Goal: Task Accomplishment & Management: Complete application form

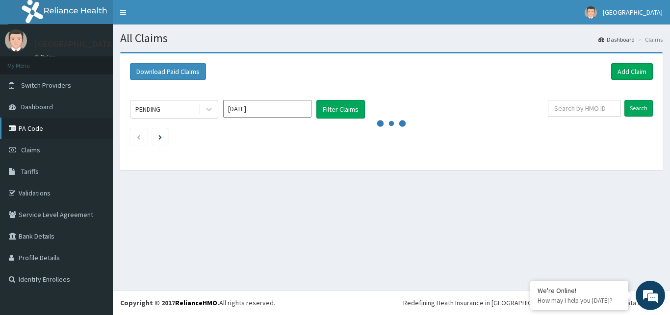
click at [38, 124] on link "PA Code" at bounding box center [56, 129] width 113 height 22
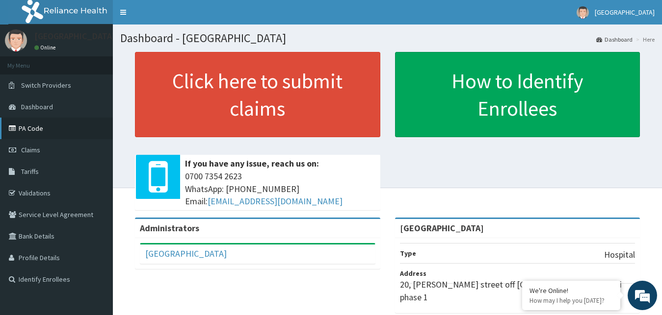
click at [34, 129] on link "PA Code" at bounding box center [56, 129] width 113 height 22
click at [33, 128] on link "PA Code" at bounding box center [56, 129] width 113 height 22
click at [26, 127] on link "PA Code" at bounding box center [56, 129] width 113 height 22
click at [35, 154] on span "Claims" at bounding box center [30, 150] width 19 height 9
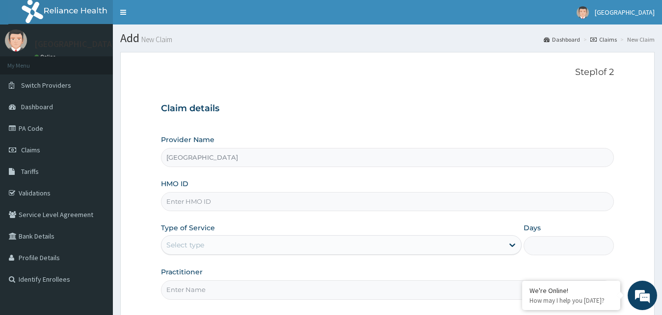
click at [233, 202] on input "HMO ID" at bounding box center [387, 201] width 453 height 19
click at [175, 203] on input "pht/10173/A" at bounding box center [387, 201] width 453 height 19
click at [176, 203] on input "pht/10173/A" at bounding box center [387, 201] width 453 height 19
type input "PHT/10173/A"
click at [239, 248] on div "Select type" at bounding box center [332, 245] width 342 height 16
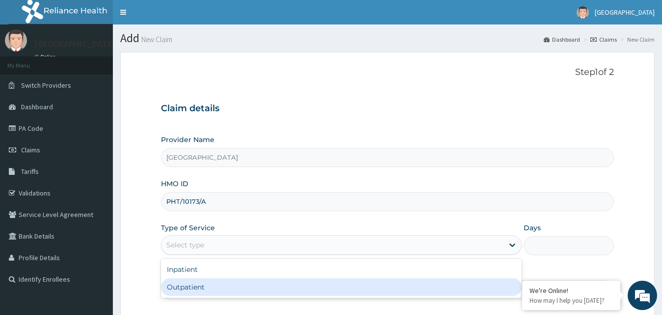
click at [208, 290] on div "Outpatient" at bounding box center [341, 288] width 361 height 18
type input "1"
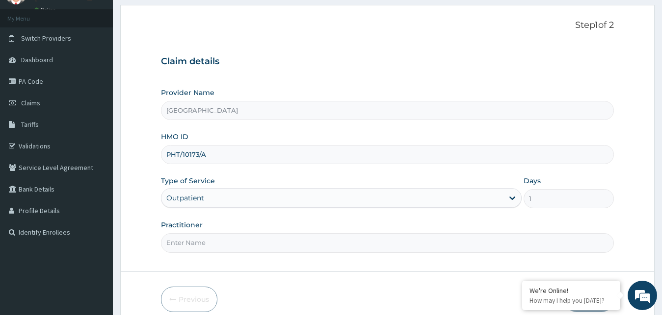
scroll to position [67, 0]
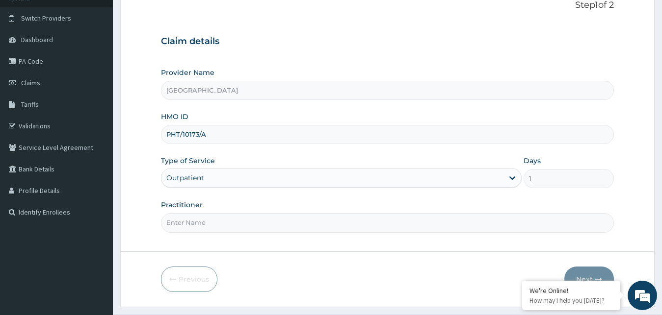
click at [202, 224] on input "Practitioner" at bounding box center [387, 222] width 453 height 19
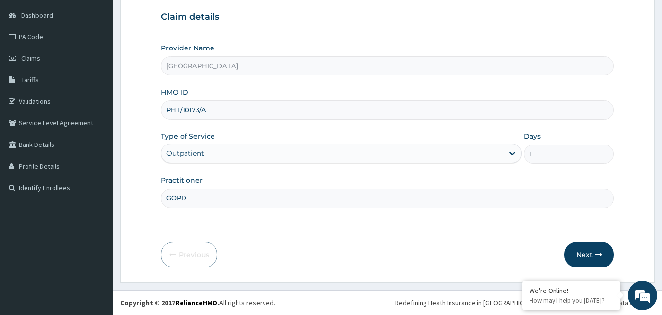
type input "GOPD"
click at [599, 252] on button "Next" at bounding box center [589, 255] width 50 height 26
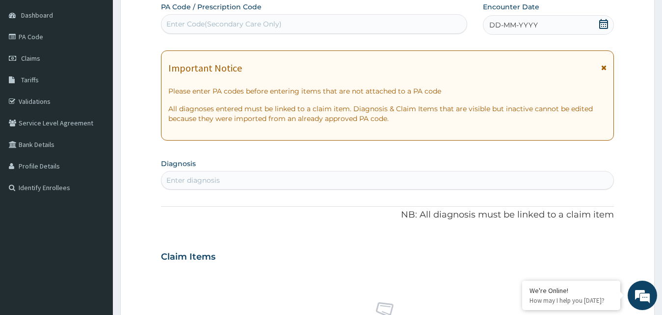
click at [599, 26] on icon at bounding box center [603, 24] width 10 height 10
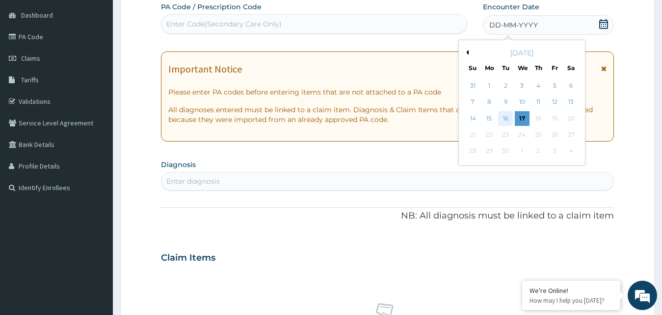
click at [502, 118] on div "16" at bounding box center [505, 118] width 15 height 15
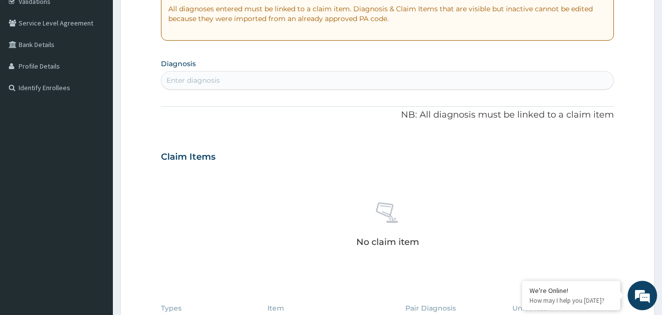
scroll to position [212, 0]
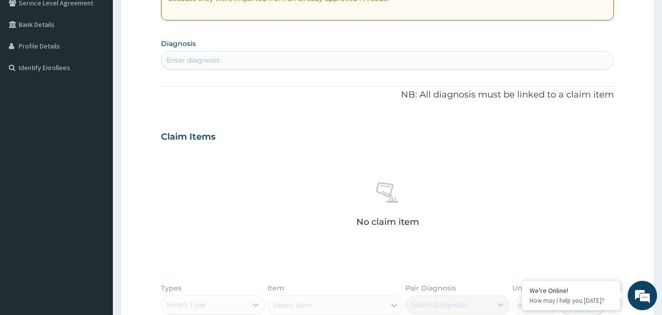
drag, startPoint x: 402, startPoint y: 52, endPoint x: 400, endPoint y: 59, distance: 8.2
click at [400, 59] on div "Enter diagnosis" at bounding box center [387, 60] width 453 height 19
type input "[MEDICAL_DATA]"
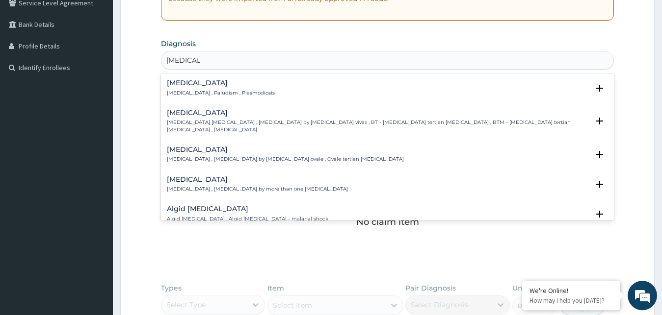
click at [194, 93] on p "[MEDICAL_DATA] , Paludism , Plasmodiosis" at bounding box center [221, 93] width 108 height 7
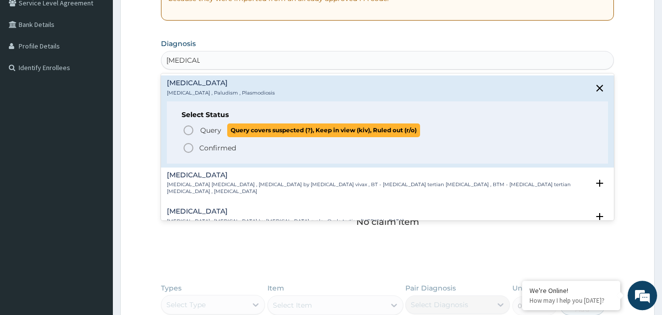
click at [220, 129] on span "Query" at bounding box center [210, 131] width 21 height 10
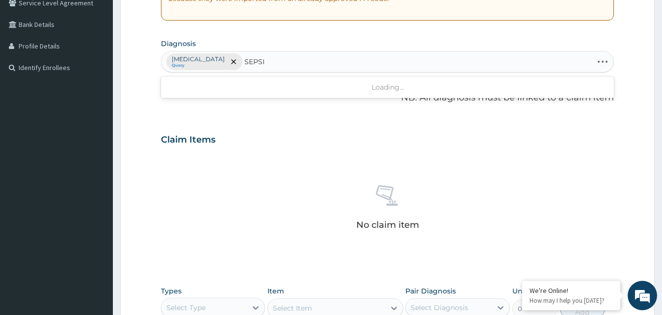
type input "SEPSIS"
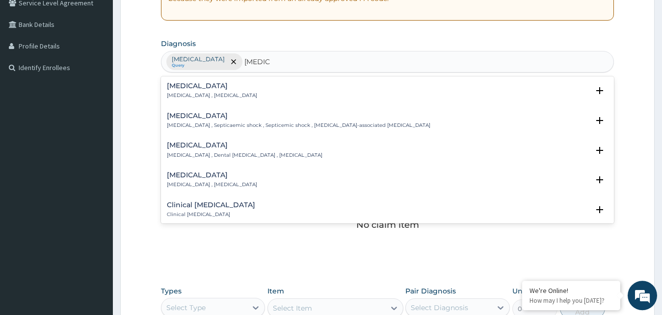
click at [203, 91] on div "Sepsis Systemic infection , Sepsis" at bounding box center [212, 90] width 90 height 17
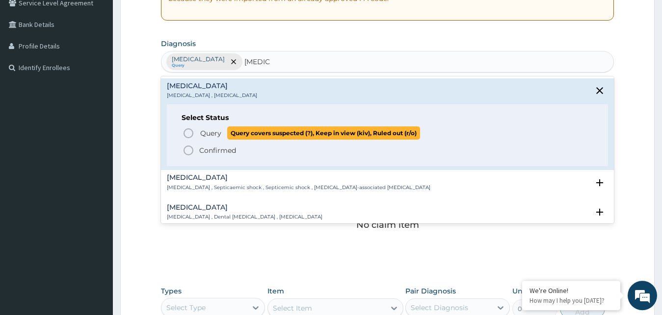
click at [194, 135] on icon "status option query" at bounding box center [188, 134] width 12 height 12
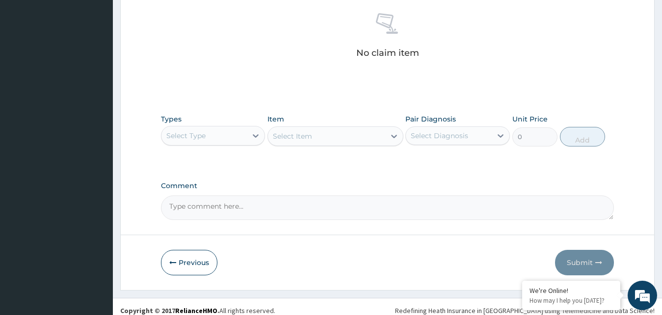
scroll to position [387, 0]
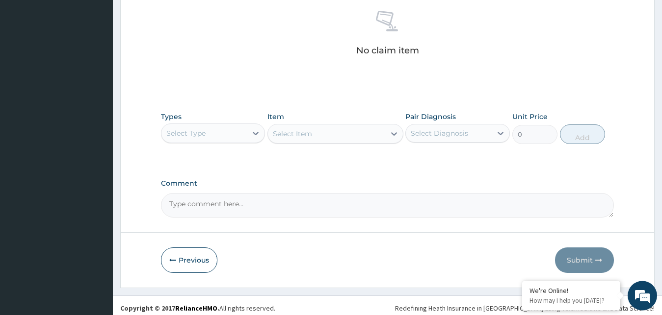
click at [190, 129] on div "Select Type" at bounding box center [185, 134] width 39 height 10
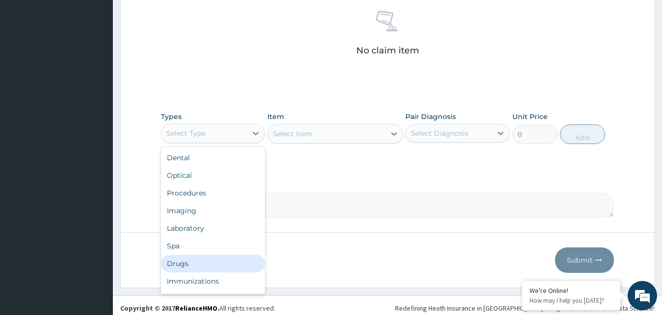
click at [182, 259] on div "Drugs" at bounding box center [213, 264] width 104 height 18
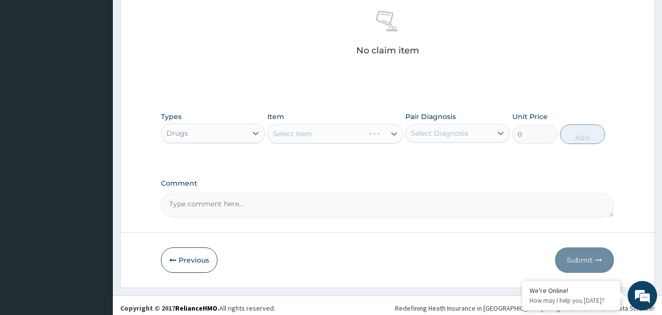
click at [305, 135] on div "Select Item" at bounding box center [335, 134] width 136 height 20
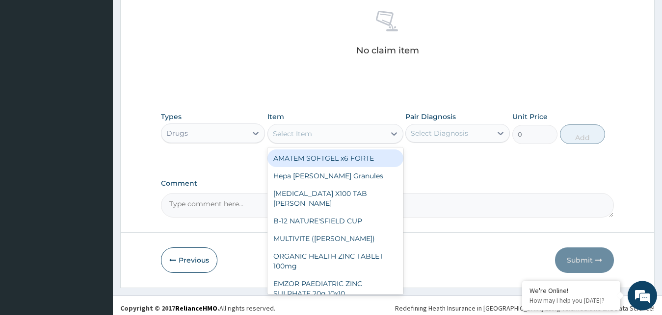
click at [296, 135] on div "Select Item" at bounding box center [292, 134] width 39 height 10
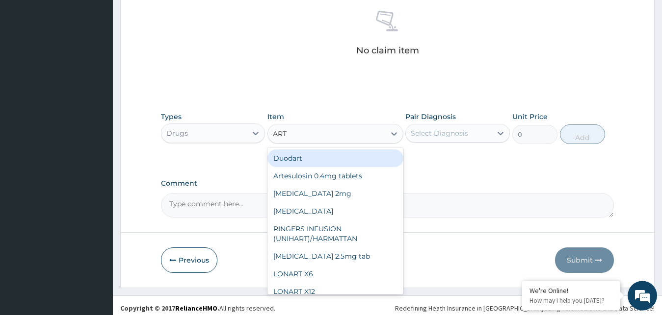
type input "ARTE"
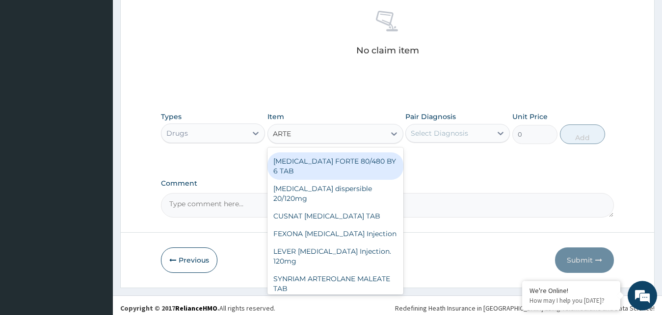
scroll to position [29, 0]
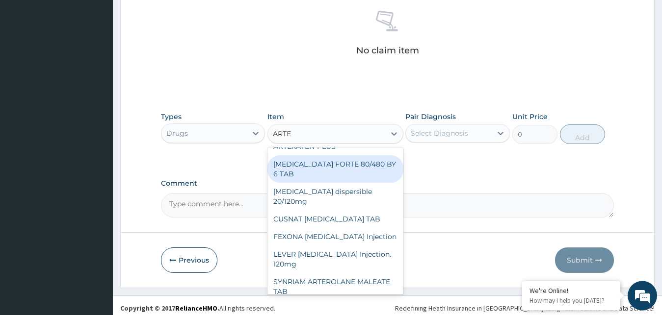
click at [321, 171] on div "[MEDICAL_DATA] FORTE 80/480 BY 6 TAB" at bounding box center [335, 168] width 136 height 27
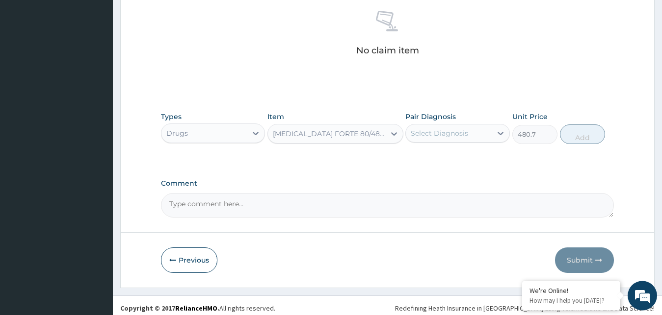
type input "480.7"
click at [476, 132] on div "Select Diagnosis" at bounding box center [449, 134] width 86 height 16
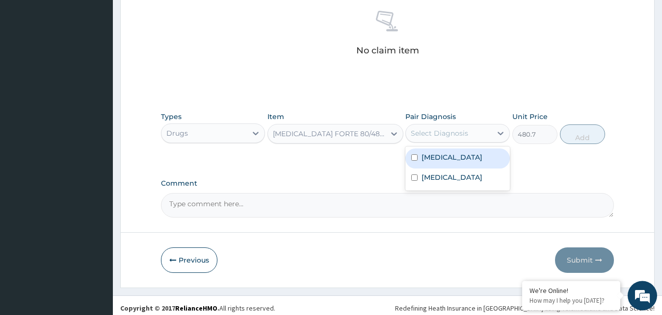
click at [451, 162] on div "[MEDICAL_DATA]" at bounding box center [457, 159] width 104 height 20
checkbox input "true"
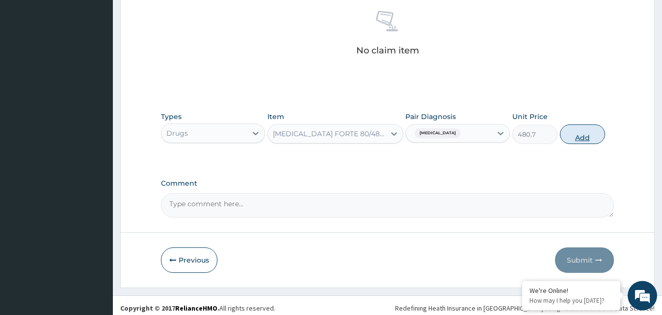
click at [587, 139] on button "Add" at bounding box center [582, 135] width 45 height 20
type input "0"
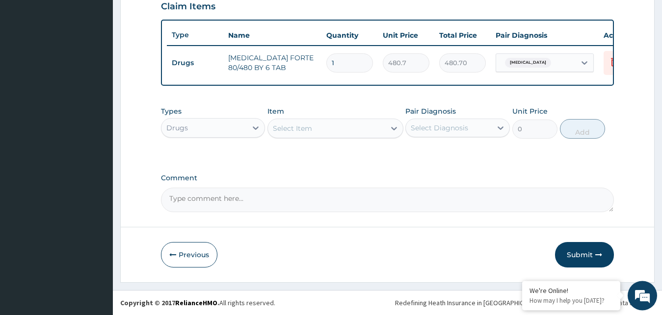
scroll to position [354, 0]
type input "0.00"
type input "6"
type input "2884.20"
type input "6"
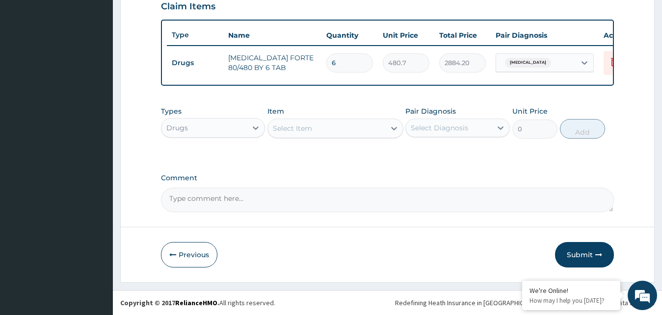
click at [310, 129] on div "Select Item" at bounding box center [292, 129] width 39 height 10
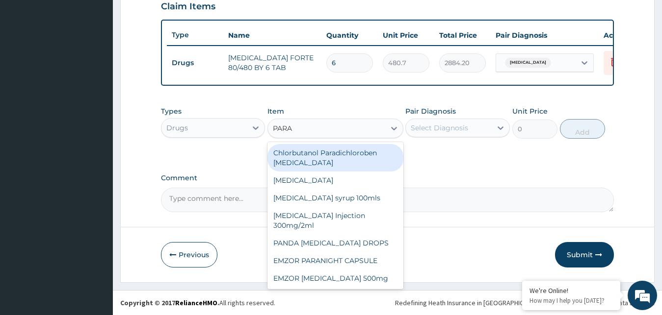
type input "PARAC"
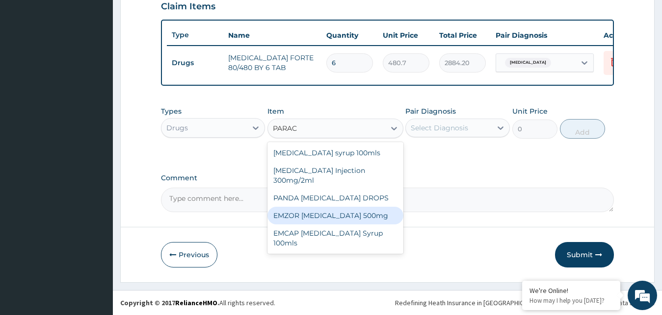
click at [305, 215] on div "EMZOR [MEDICAL_DATA] 500mg" at bounding box center [335, 216] width 136 height 18
type input "25.3"
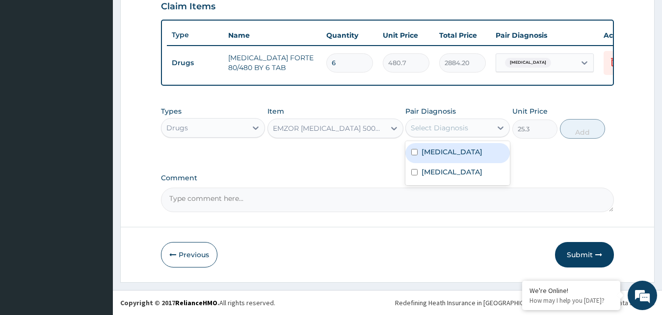
click at [467, 129] on div "Select Diagnosis" at bounding box center [439, 128] width 57 height 10
click at [424, 151] on label "[MEDICAL_DATA]" at bounding box center [451, 152] width 61 height 10
checkbox input "true"
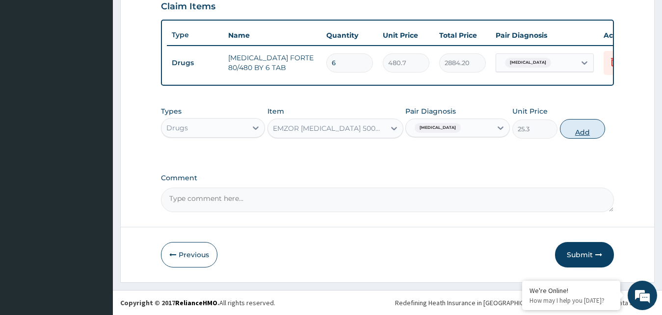
click at [573, 134] on button "Add" at bounding box center [582, 129] width 45 height 20
type input "0"
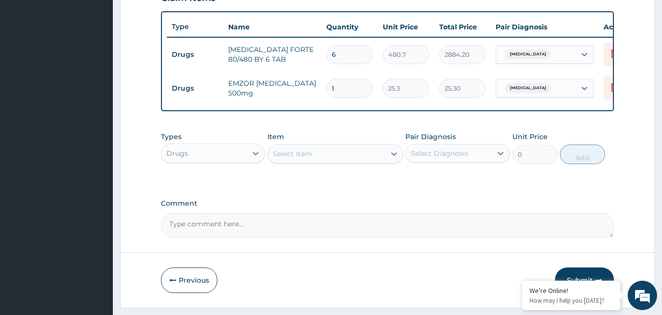
type input "18"
type input "455.40"
type input "18"
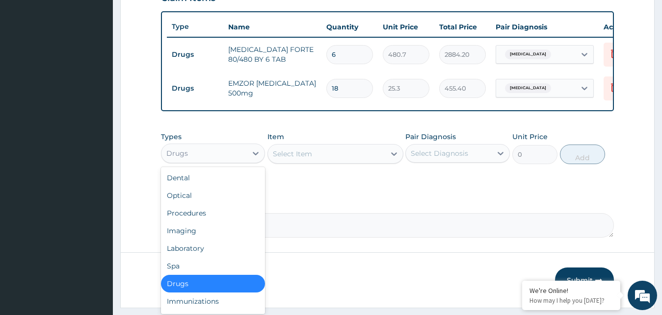
click at [190, 161] on div "Drugs" at bounding box center [204, 154] width 86 height 16
click at [185, 257] on div "Laboratory" at bounding box center [213, 249] width 104 height 18
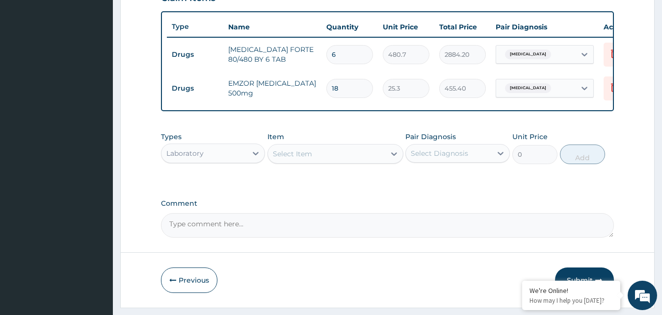
click at [319, 162] on div "Select Item" at bounding box center [326, 154] width 117 height 16
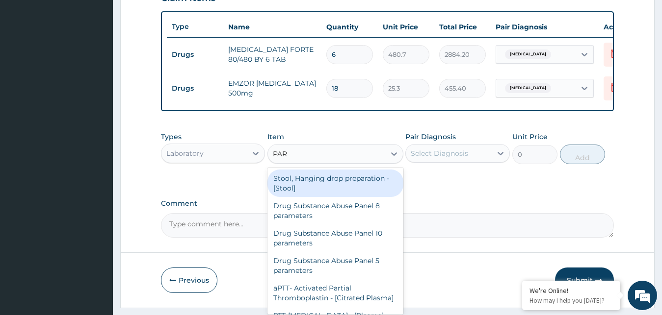
type input "PARA"
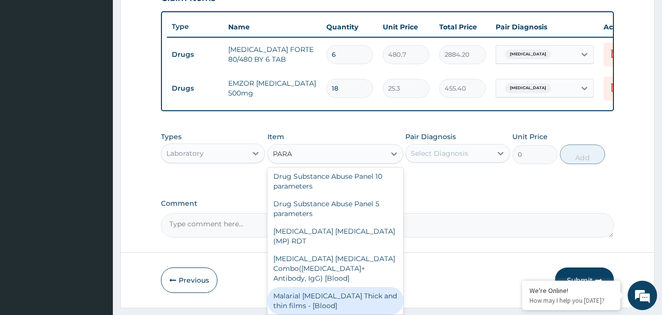
click at [344, 287] on div "Malarial [MEDICAL_DATA] Thick and thin films - [Blood]" at bounding box center [335, 300] width 136 height 27
type input "1725"
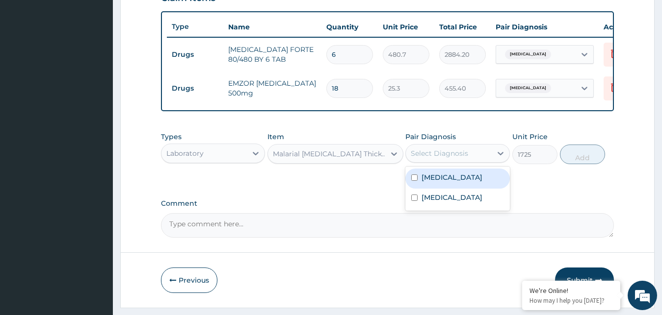
click at [449, 158] on div "Select Diagnosis" at bounding box center [439, 154] width 57 height 10
drag, startPoint x: 445, startPoint y: 188, endPoint x: 445, endPoint y: 194, distance: 5.4
click at [445, 189] on div "[MEDICAL_DATA]" at bounding box center [457, 179] width 104 height 20
checkbox input "true"
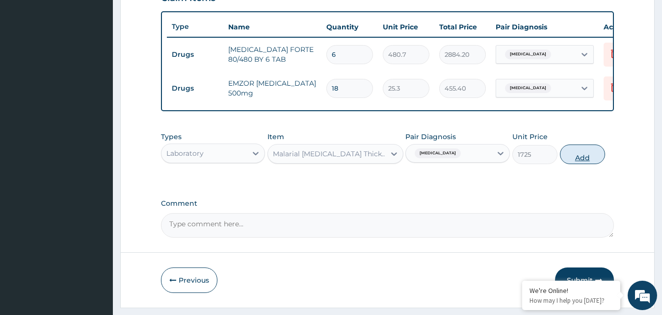
click at [584, 164] on button "Add" at bounding box center [582, 155] width 45 height 20
type input "0"
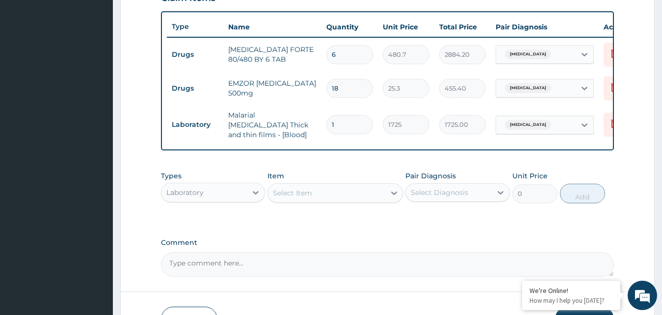
click at [301, 195] on div "Select Item" at bounding box center [292, 193] width 39 height 10
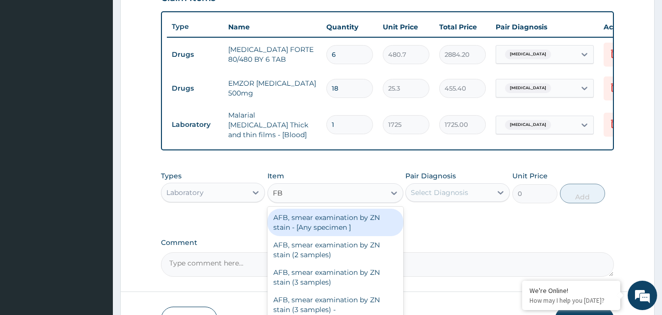
type input "FBC"
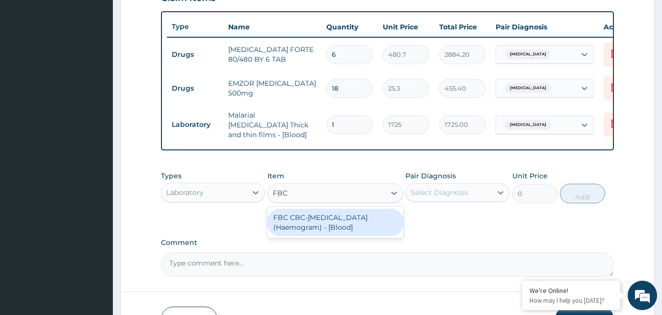
click at [298, 229] on div "FBC CBC-[MEDICAL_DATA] (Haemogram) - [Blood]" at bounding box center [335, 222] width 136 height 27
type input "4600"
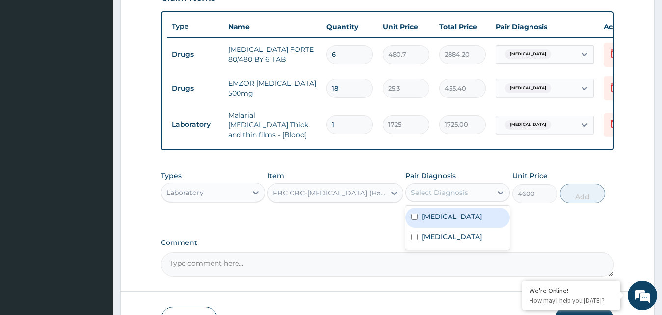
click at [430, 196] on div "Select Diagnosis" at bounding box center [439, 193] width 57 height 10
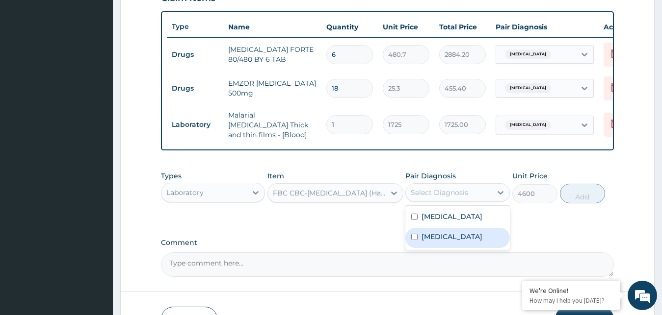
click at [418, 238] on div "[MEDICAL_DATA]" at bounding box center [457, 238] width 104 height 20
checkbox input "true"
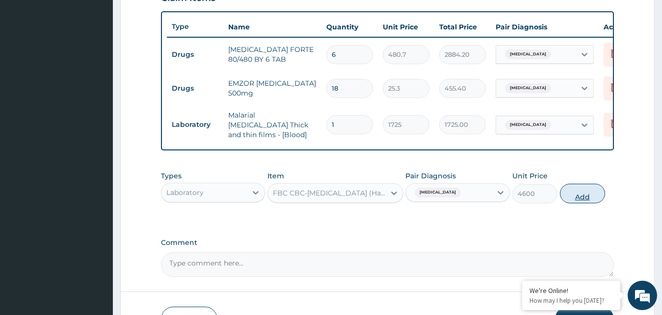
click at [589, 201] on button "Add" at bounding box center [582, 194] width 45 height 20
type input "0"
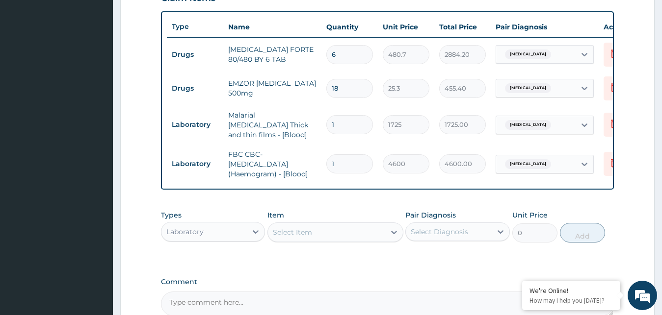
click at [246, 234] on div "Laboratory" at bounding box center [204, 232] width 86 height 16
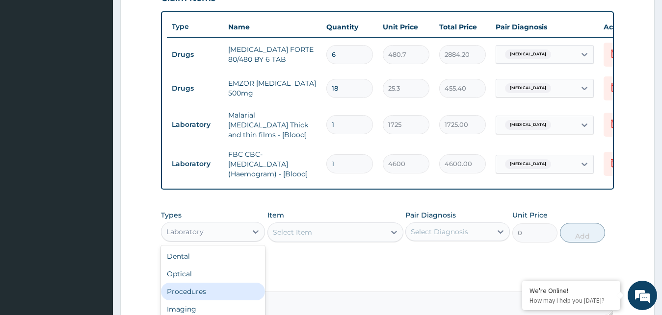
click at [229, 295] on div "Procedures" at bounding box center [213, 292] width 104 height 18
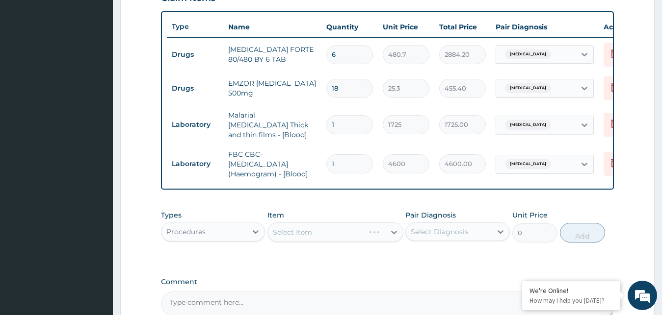
scroll to position [440, 0]
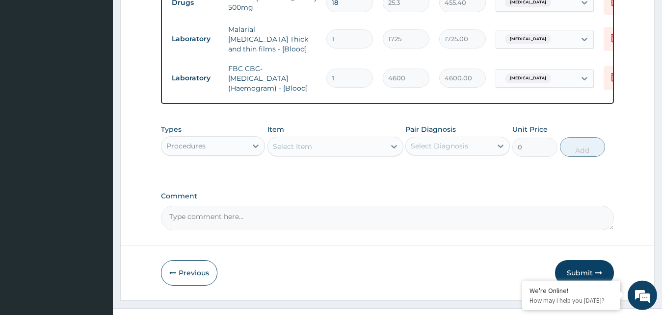
drag, startPoint x: 378, startPoint y: 152, endPoint x: 368, endPoint y: 153, distance: 9.8
click at [378, 153] on div "Select Item" at bounding box center [326, 147] width 117 height 16
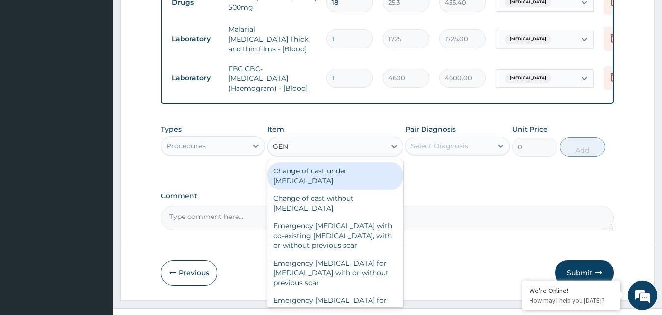
type input "GENE"
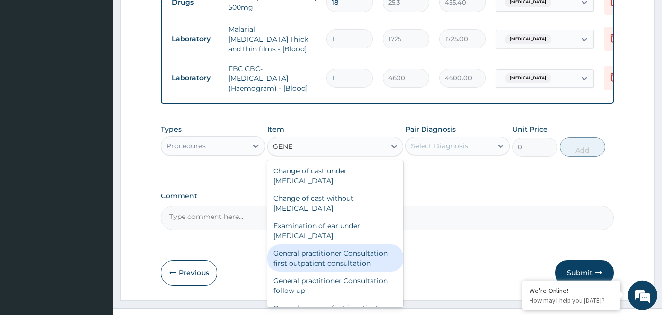
click at [309, 267] on div "General practitioner Consultation first outpatient consultation" at bounding box center [335, 258] width 136 height 27
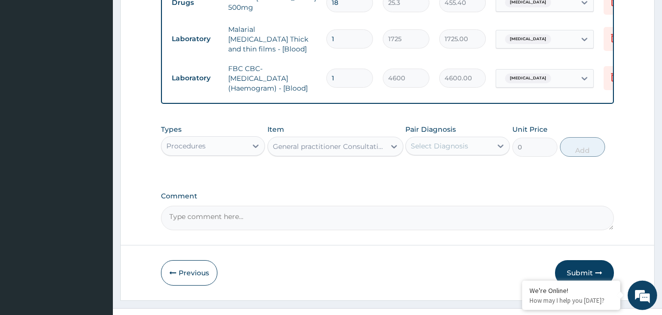
type input "3795"
click at [475, 142] on div "Select Diagnosis" at bounding box center [449, 146] width 86 height 16
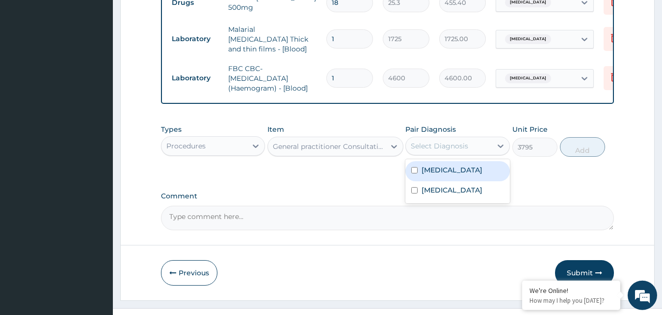
click at [414, 171] on input "checkbox" at bounding box center [414, 170] width 6 height 6
checkbox input "true"
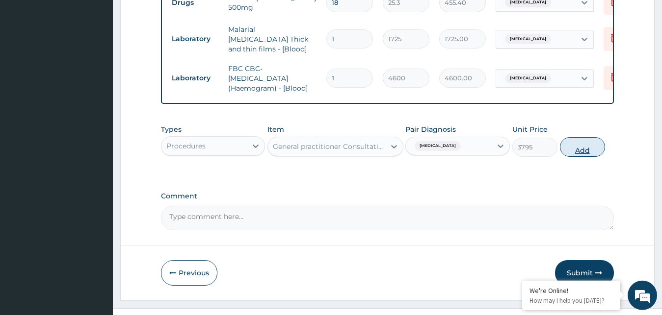
click at [566, 150] on button "Add" at bounding box center [582, 147] width 45 height 20
type input "0"
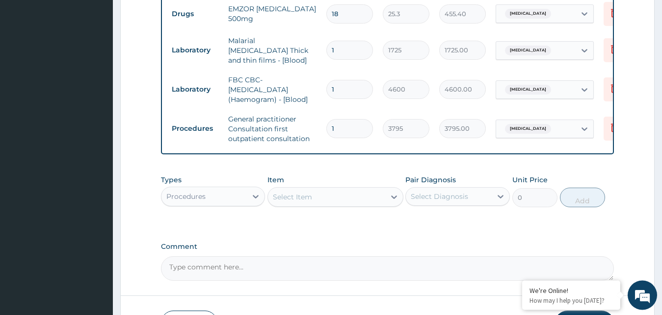
scroll to position [500, 0]
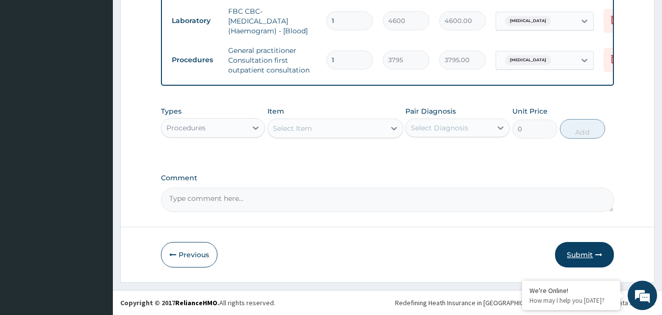
click at [579, 256] on button "Submit" at bounding box center [584, 255] width 59 height 26
click at [581, 258] on button "Submit" at bounding box center [584, 255] width 59 height 26
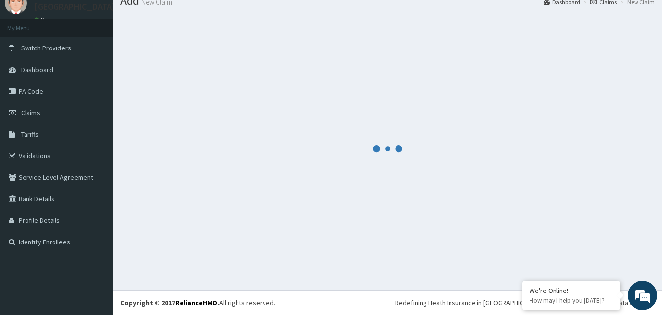
scroll to position [37, 0]
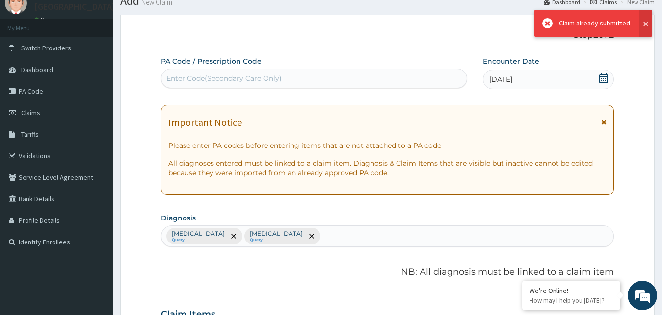
click at [646, 24] on button at bounding box center [645, 23] width 13 height 27
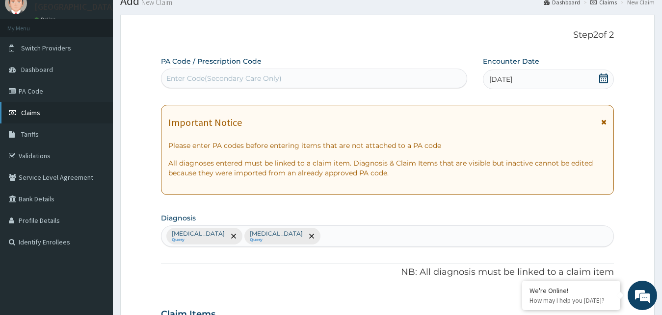
click at [29, 112] on span "Claims" at bounding box center [30, 112] width 19 height 9
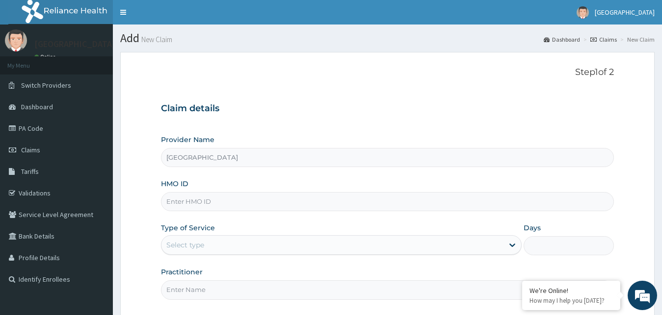
type input "[GEOGRAPHIC_DATA]"
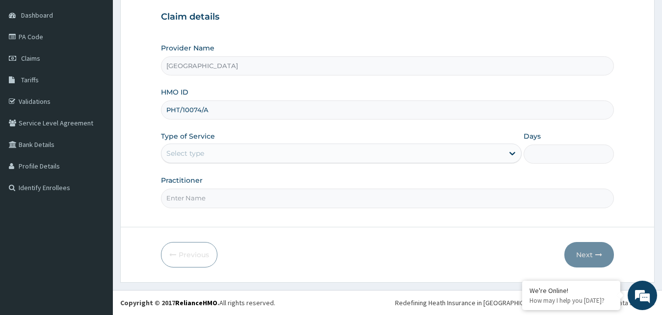
type input "PHT/10074/A"
click at [257, 155] on div "Select type" at bounding box center [332, 154] width 342 height 16
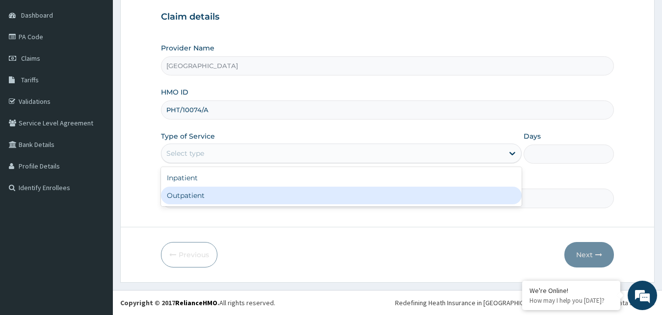
click at [206, 193] on div "Outpatient" at bounding box center [341, 196] width 361 height 18
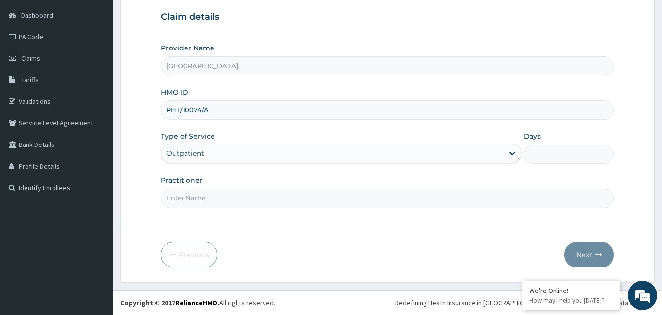
type input "1"
click at [200, 202] on input "Practitioner" at bounding box center [387, 198] width 453 height 19
type input "GOPD"
click at [592, 250] on button "Next" at bounding box center [589, 255] width 50 height 26
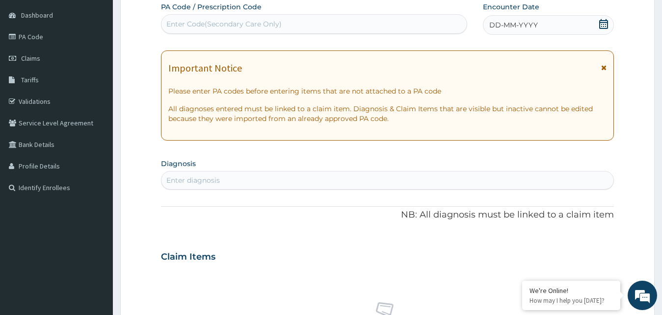
click at [603, 22] on icon at bounding box center [603, 24] width 9 height 10
click at [409, 25] on div "Enter Code(Secondary Care Only)" at bounding box center [313, 24] width 305 height 16
type input "PA/67159E"
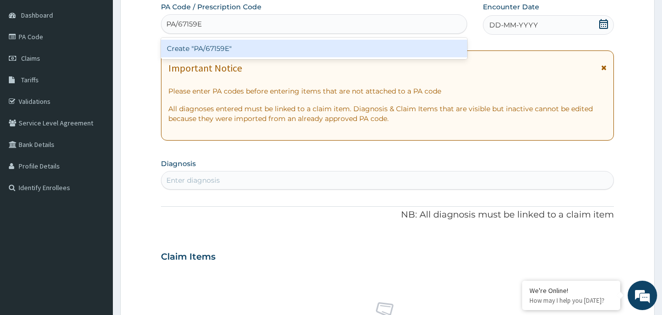
click at [325, 51] on div "Create "PA/67159E"" at bounding box center [314, 49] width 306 height 18
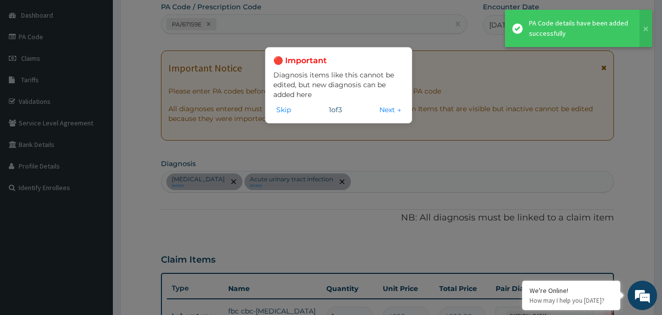
scroll to position [290, 0]
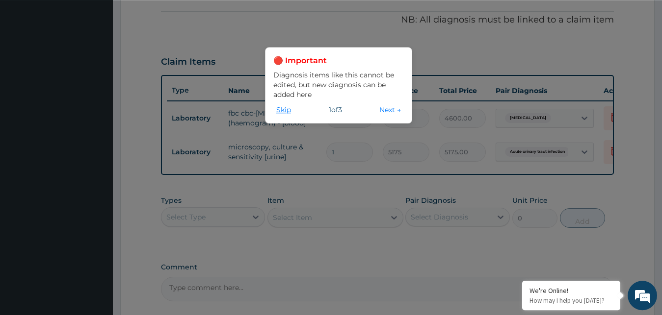
click at [283, 111] on button "Skip" at bounding box center [283, 109] width 21 height 11
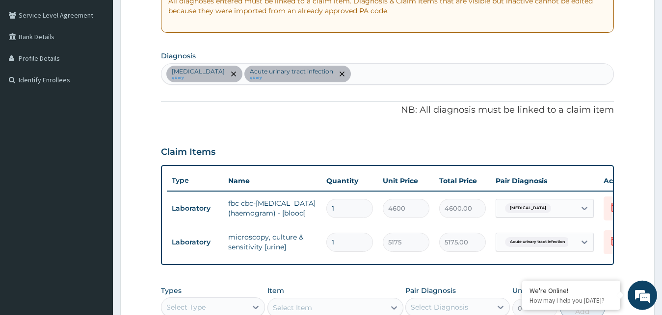
scroll to position [207, 0]
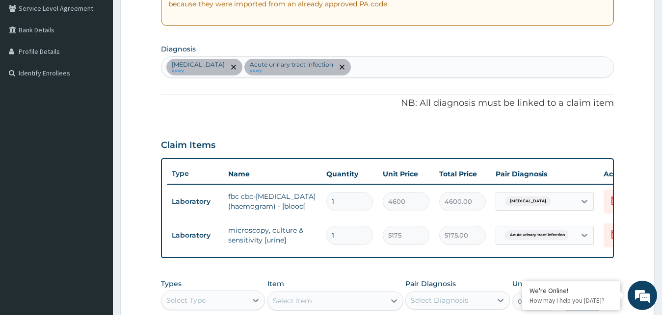
click at [326, 64] on div "[MEDICAL_DATA] query Acute [MEDICAL_DATA] query" at bounding box center [387, 67] width 452 height 21
type input "[MEDICAL_DATA]"
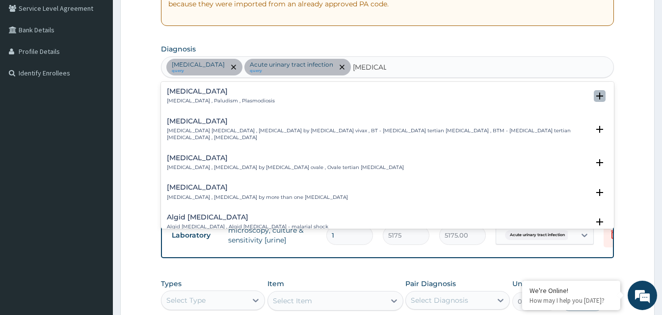
click at [596, 93] on icon "open select status" at bounding box center [599, 96] width 7 height 7
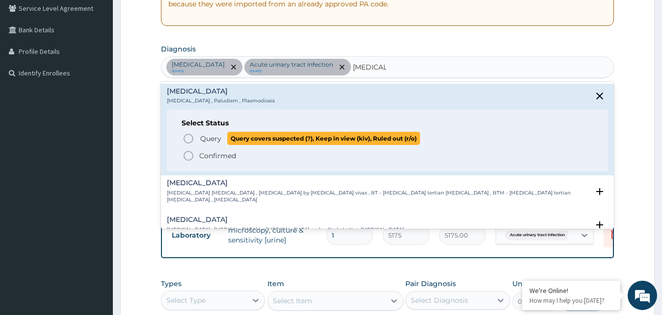
click at [211, 142] on span "Query" at bounding box center [210, 139] width 21 height 10
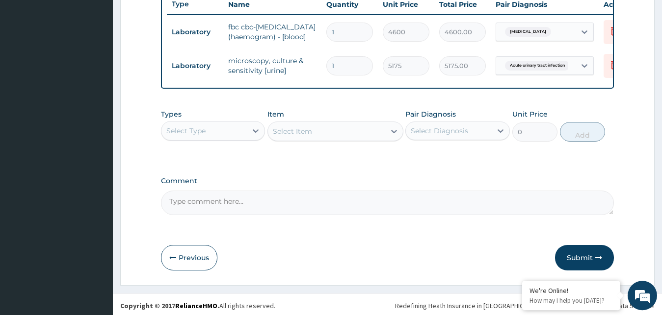
scroll to position [393, 0]
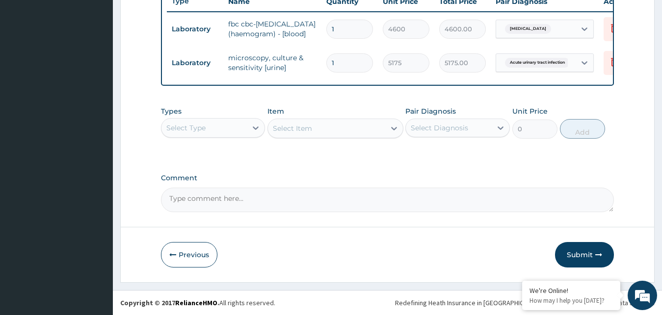
click at [213, 134] on div "Select Type" at bounding box center [204, 128] width 86 height 16
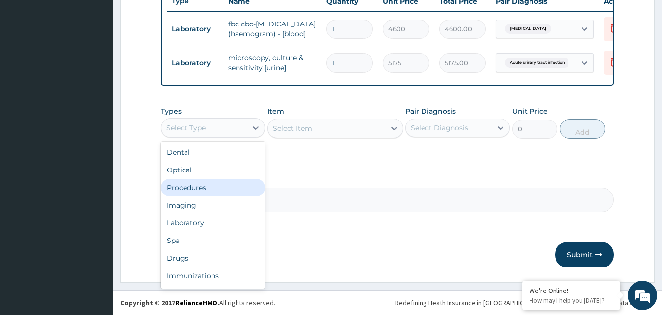
click at [187, 188] on div "Procedures" at bounding box center [213, 188] width 104 height 18
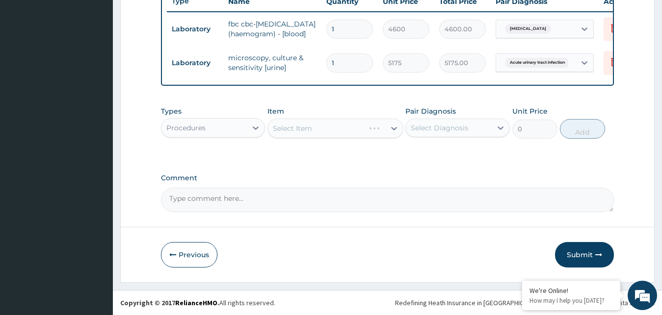
click at [324, 133] on div "Select Item" at bounding box center [335, 129] width 136 height 20
click at [310, 129] on div "Select Item" at bounding box center [292, 129] width 39 height 10
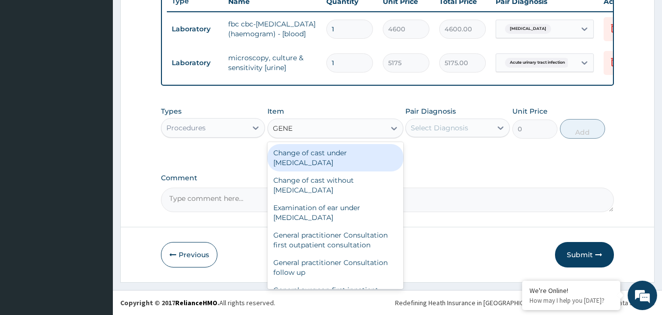
type input "GENER"
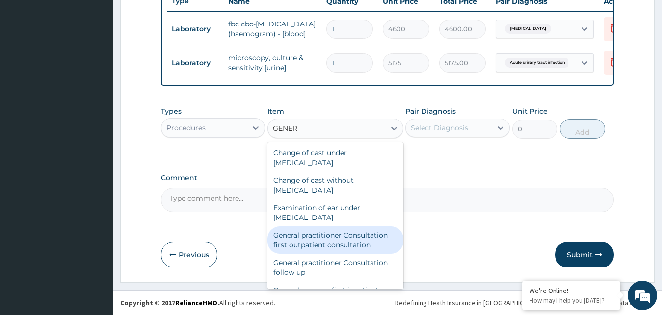
click at [317, 243] on div "General practitioner Consultation first outpatient consultation" at bounding box center [335, 240] width 136 height 27
type input "3795"
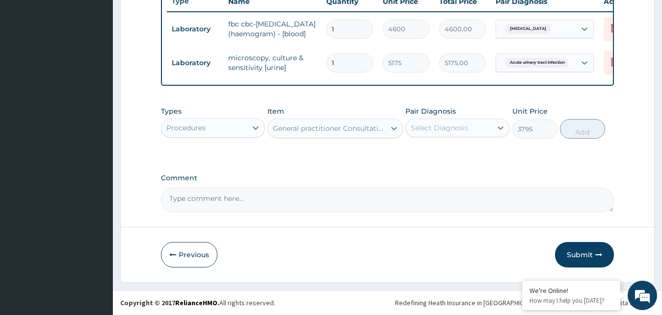
click at [482, 127] on div "Select Diagnosis" at bounding box center [449, 128] width 86 height 16
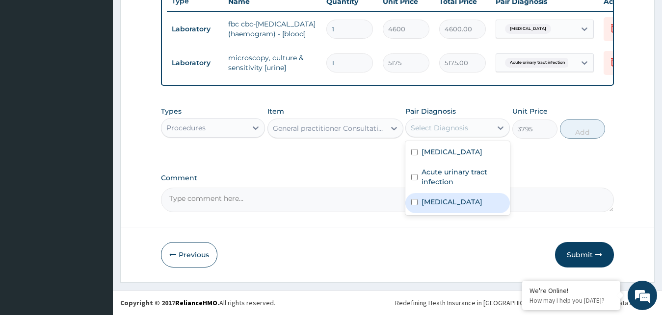
click at [414, 198] on div "[MEDICAL_DATA]" at bounding box center [457, 203] width 104 height 20
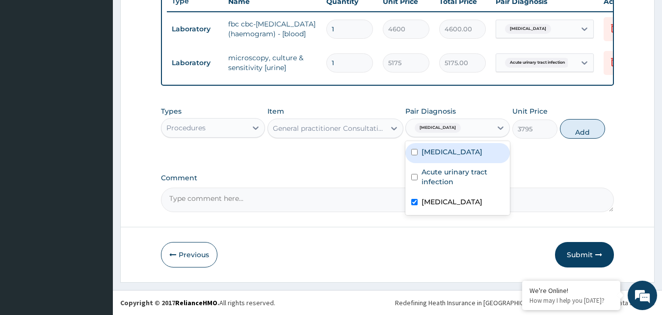
checkbox input "true"
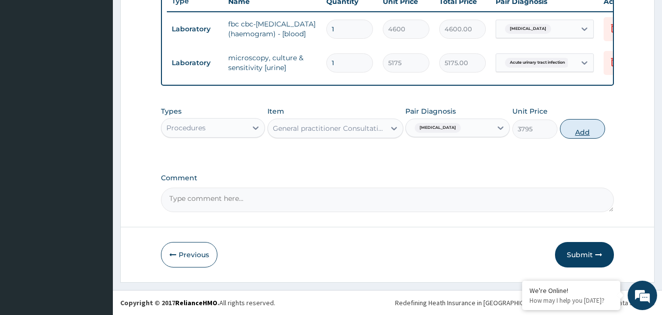
click at [585, 132] on button "Add" at bounding box center [582, 129] width 45 height 20
type input "0"
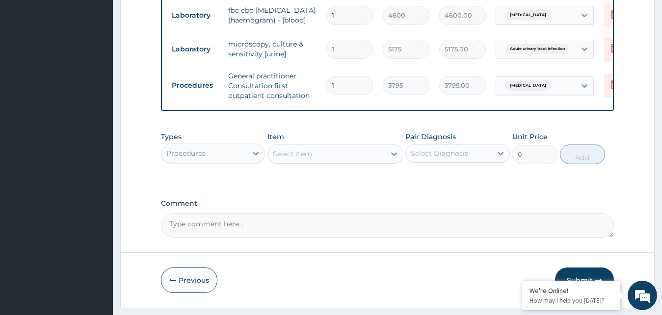
click at [235, 161] on div "Procedures" at bounding box center [204, 154] width 86 height 16
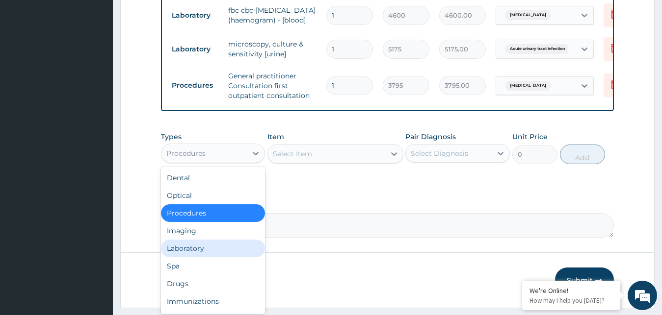
click at [202, 258] on div "Laboratory" at bounding box center [213, 249] width 104 height 18
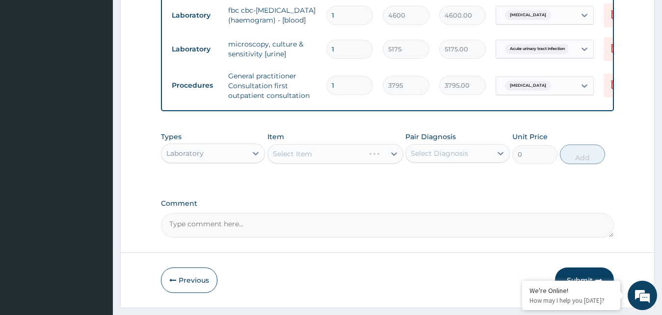
click at [301, 162] on div "Select Item" at bounding box center [335, 154] width 136 height 20
click at [372, 162] on div "Select Item" at bounding box center [326, 154] width 117 height 16
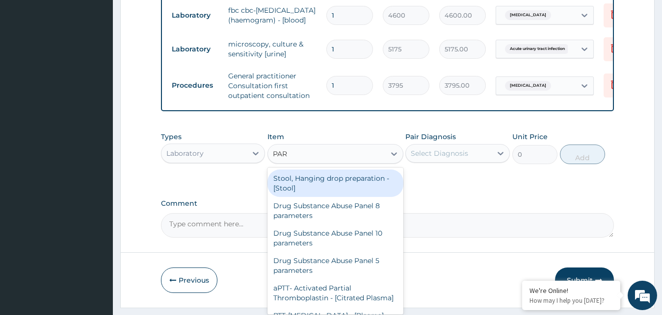
type input "PARA"
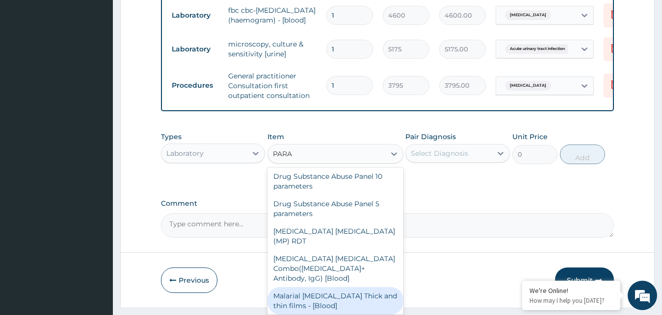
click at [292, 293] on div "Malarial [MEDICAL_DATA] Thick and thin films - [Blood]" at bounding box center [335, 300] width 136 height 27
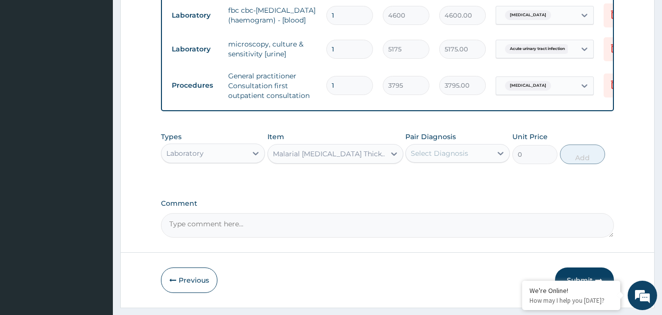
type input "1725"
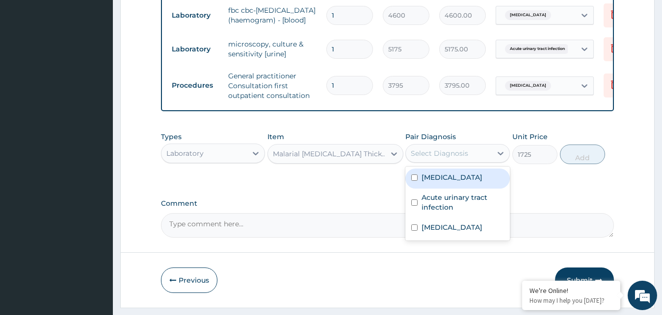
click at [486, 161] on div "Select Diagnosis" at bounding box center [449, 154] width 86 height 16
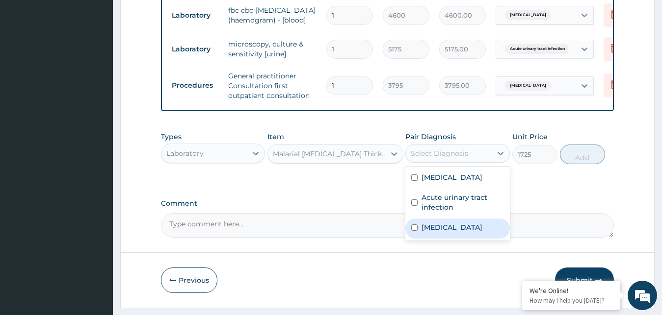
click at [417, 237] on div "[MEDICAL_DATA]" at bounding box center [457, 229] width 104 height 20
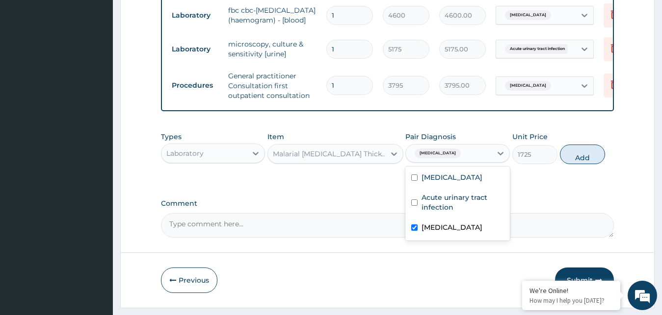
checkbox input "true"
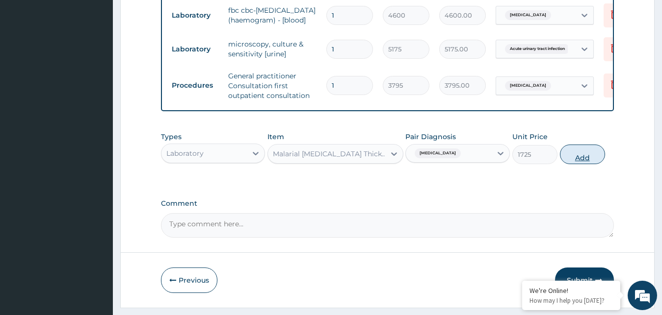
click at [581, 164] on button "Add" at bounding box center [582, 155] width 45 height 20
type input "0"
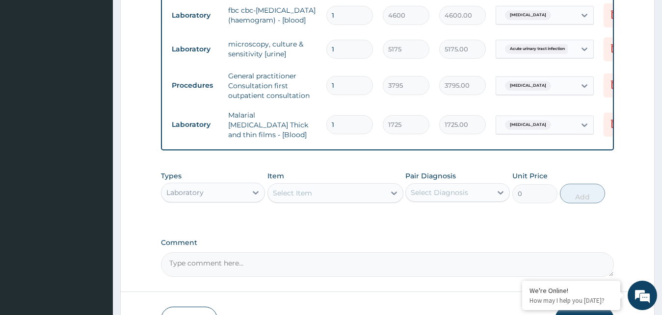
click at [317, 201] on div "Select Item" at bounding box center [326, 193] width 117 height 16
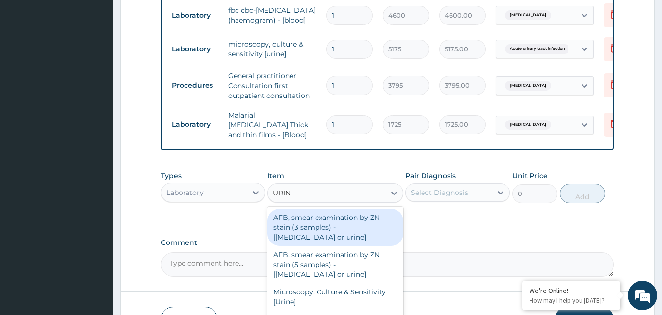
scroll to position [466, 0]
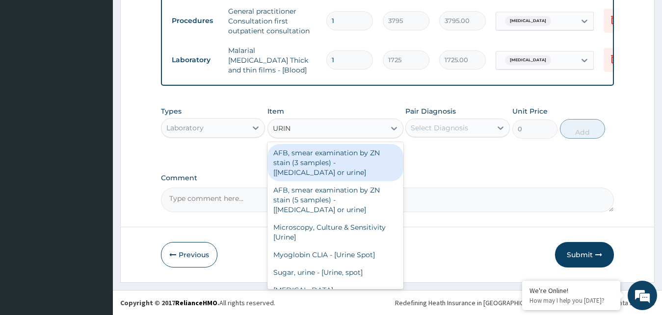
type input "URINA"
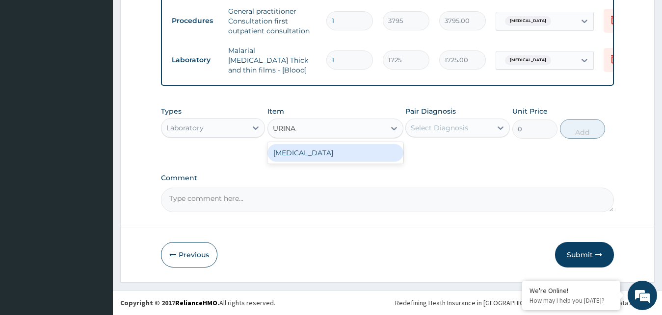
click at [326, 150] on div "[MEDICAL_DATA]" at bounding box center [335, 153] width 136 height 18
type input "1725"
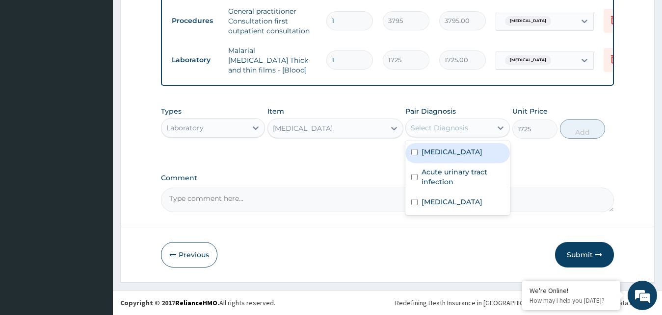
click at [480, 129] on div "Select Diagnosis" at bounding box center [449, 128] width 86 height 16
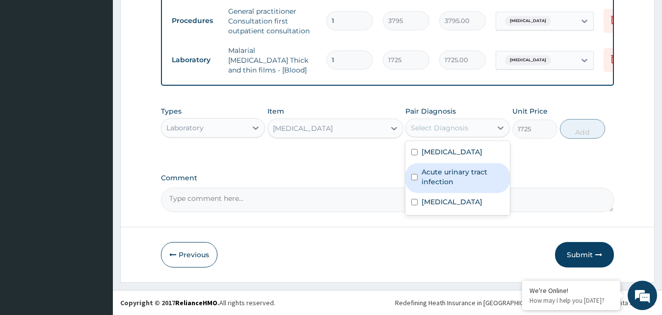
click at [454, 180] on label "Acute urinary tract infection" at bounding box center [462, 177] width 82 height 20
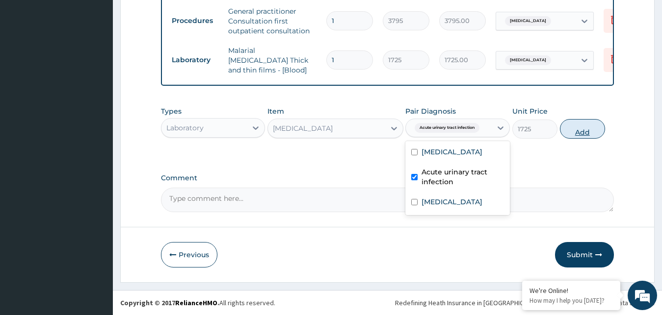
checkbox input "true"
click at [592, 130] on button "Add" at bounding box center [582, 129] width 45 height 20
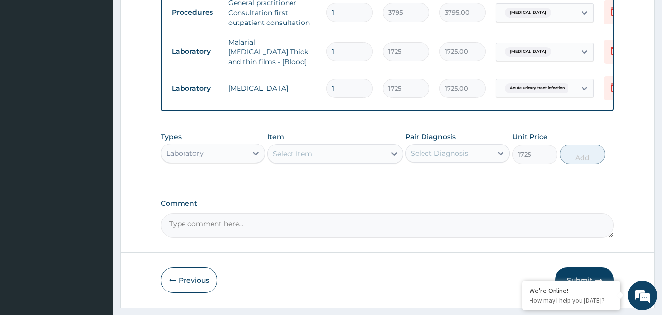
type input "0"
click at [234, 161] on div "Laboratory" at bounding box center [204, 154] width 86 height 16
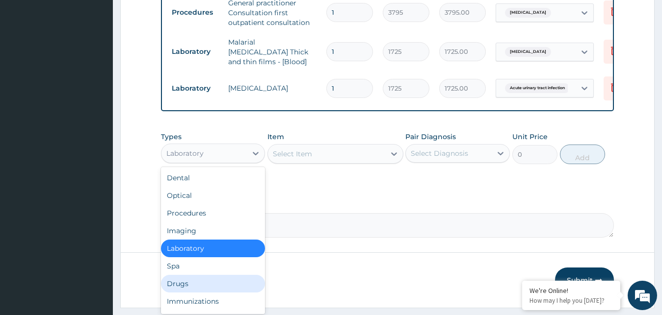
click at [206, 288] on div "Drugs" at bounding box center [213, 284] width 104 height 18
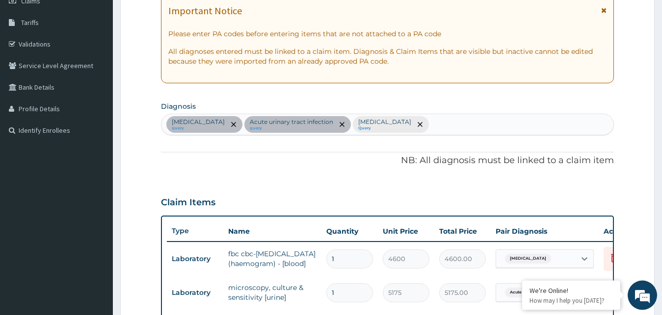
scroll to position [143, 0]
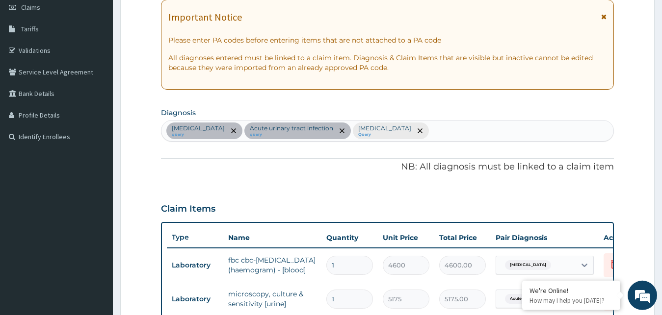
click at [399, 129] on div "Anemia query Acute urinary tract infection query Malaria Query" at bounding box center [387, 131] width 452 height 21
type input "HELMINTH"
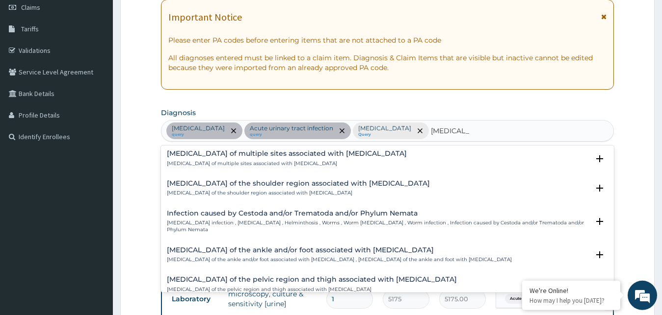
scroll to position [104, 0]
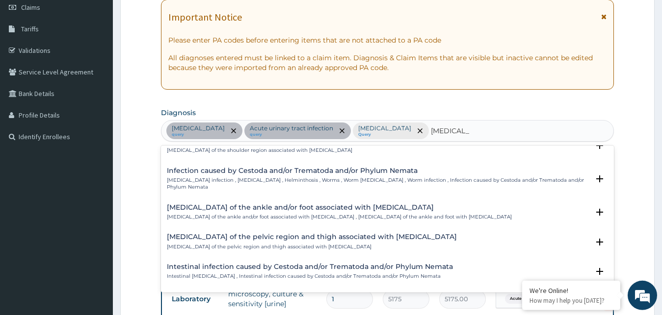
click at [381, 178] on p "Helminth infection , Helminthiasis , Helminthosis , Worms , Worm infestation , …" at bounding box center [378, 184] width 422 height 14
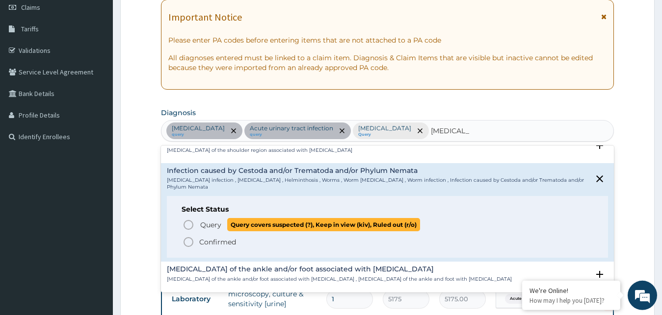
click at [189, 219] on icon "status option query" at bounding box center [188, 225] width 12 height 12
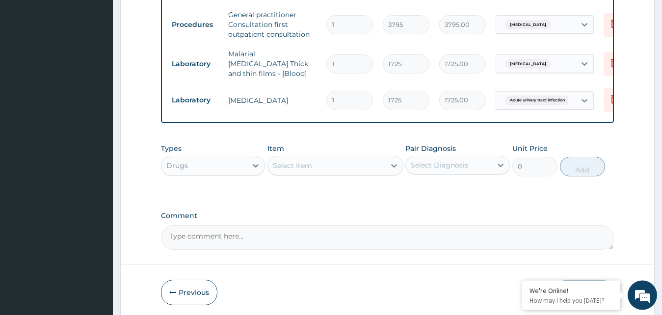
scroll to position [474, 0]
click at [318, 156] on div "Select Item" at bounding box center [326, 164] width 117 height 16
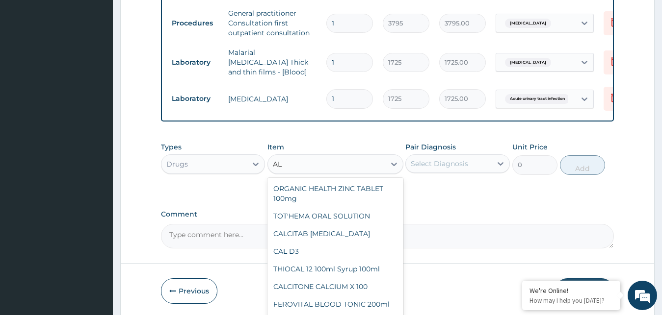
type input "A"
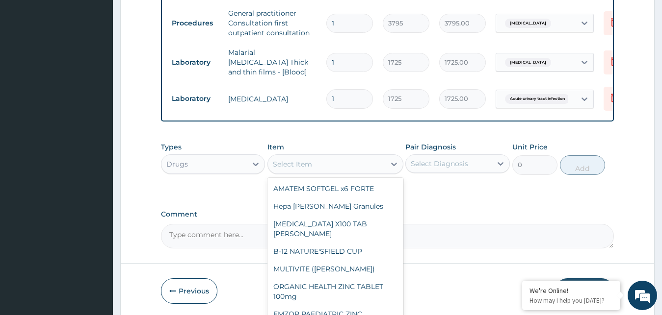
type input "X"
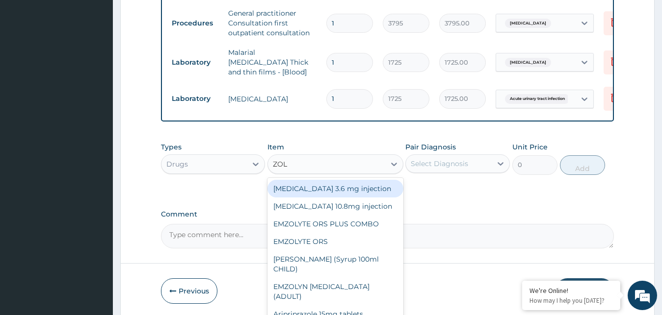
type input "ZOLA"
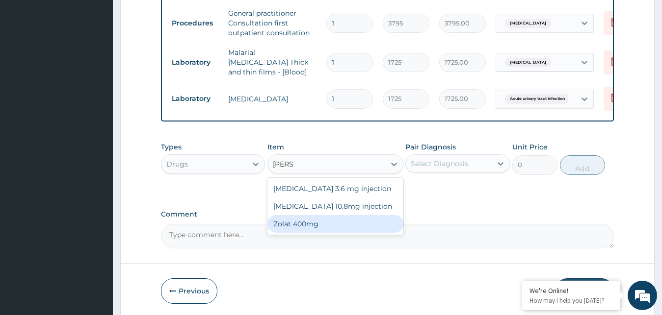
click at [322, 217] on div "Zolat 400mg" at bounding box center [335, 224] width 136 height 18
type input "442.75"
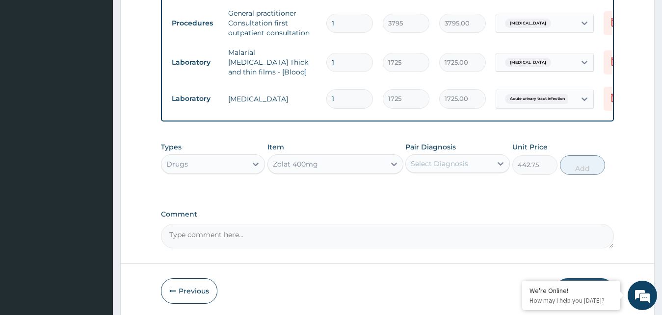
click at [473, 156] on div "Select Diagnosis" at bounding box center [449, 164] width 86 height 16
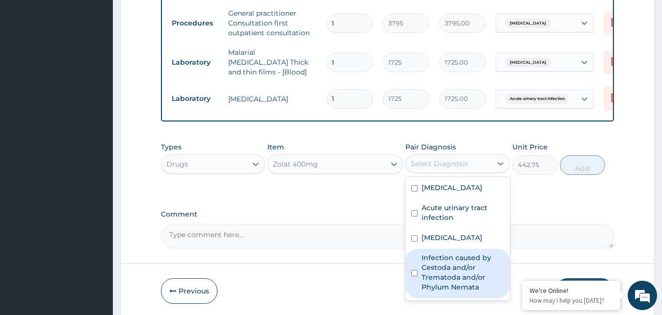
click at [425, 259] on label "Infection caused by Cestoda and/or Trematoda and/or Phylum Nemata" at bounding box center [462, 272] width 82 height 39
checkbox input "true"
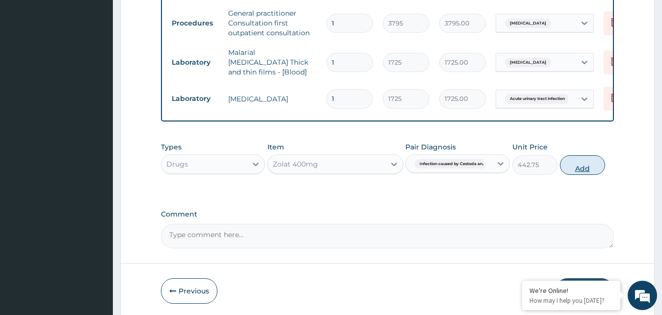
click at [588, 157] on button "Add" at bounding box center [582, 165] width 45 height 20
type input "0"
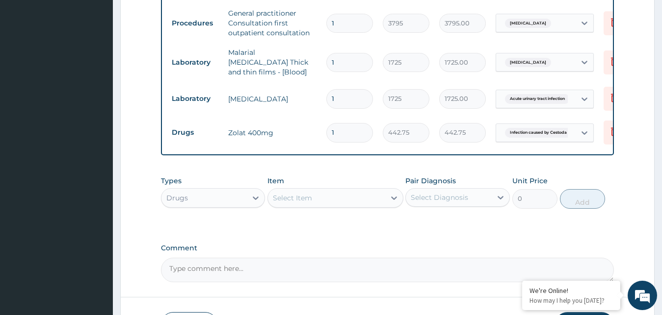
click at [303, 193] on div "Select Item" at bounding box center [292, 198] width 39 height 10
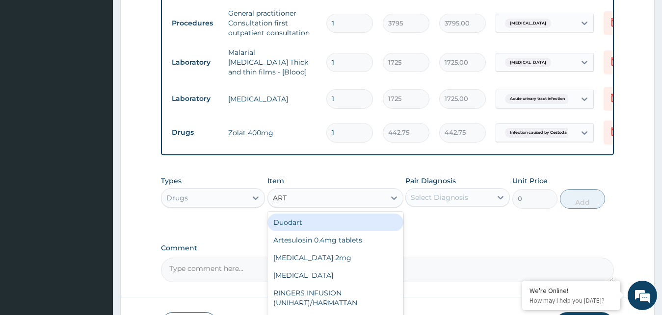
type input "ARTE"
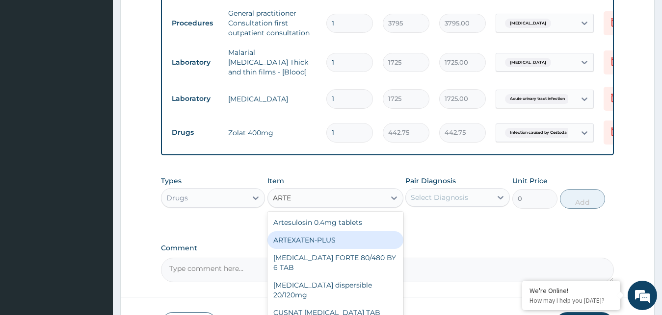
scroll to position [534, 0]
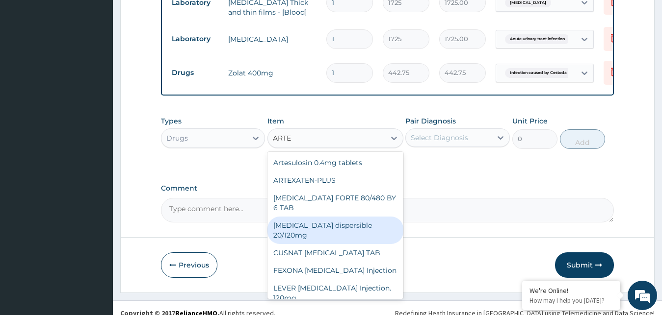
drag, startPoint x: 394, startPoint y: 187, endPoint x: 393, endPoint y: 202, distance: 15.2
click at [389, 207] on div "Artesulosin 0.4mg tablets ARTEXATEN-PLUS COARTEM FORTE 80/480 BY 6 TAB Coartem …" at bounding box center [335, 225] width 136 height 147
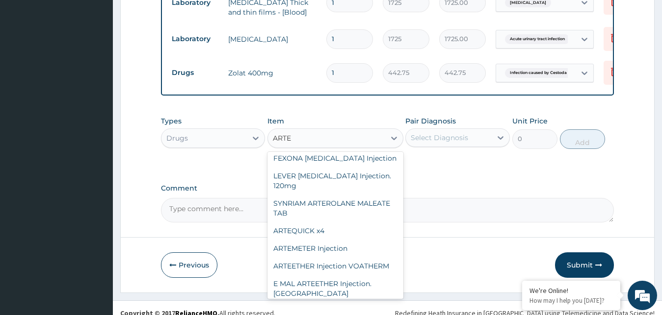
scroll to position [118, 0]
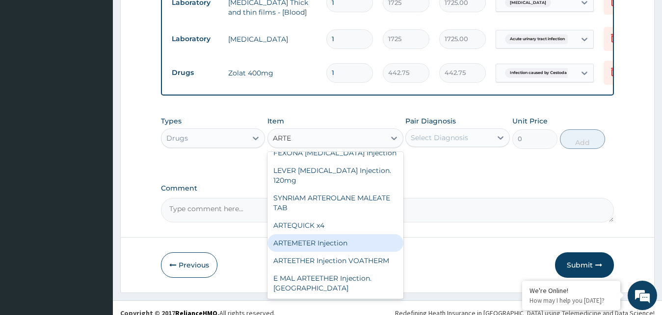
click at [305, 234] on div "ARTEMETER Injection" at bounding box center [335, 243] width 136 height 18
type input "1012"
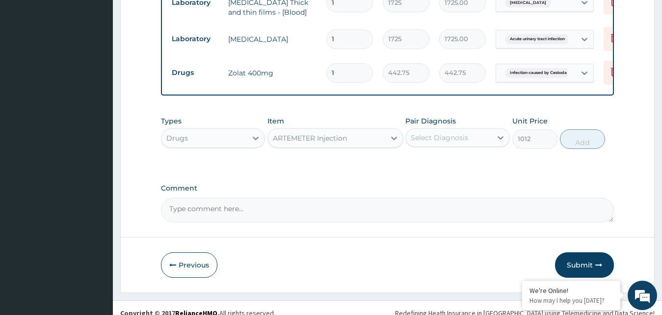
click at [478, 130] on div "Select Diagnosis" at bounding box center [449, 138] width 86 height 16
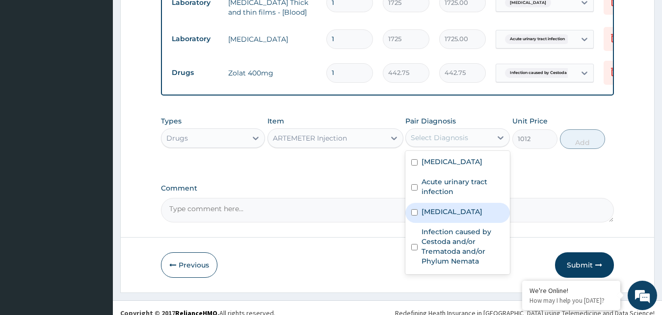
click at [437, 207] on label "[MEDICAL_DATA]" at bounding box center [451, 212] width 61 height 10
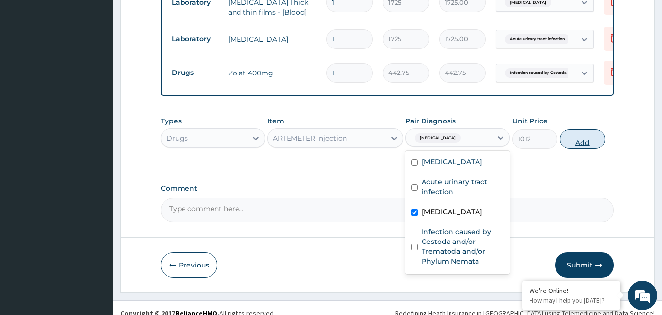
checkbox input "true"
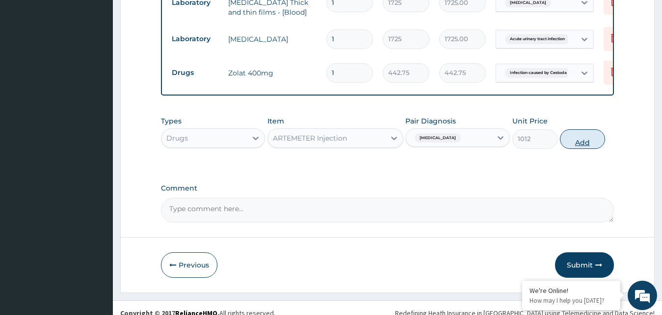
click at [578, 130] on button "Add" at bounding box center [582, 139] width 45 height 20
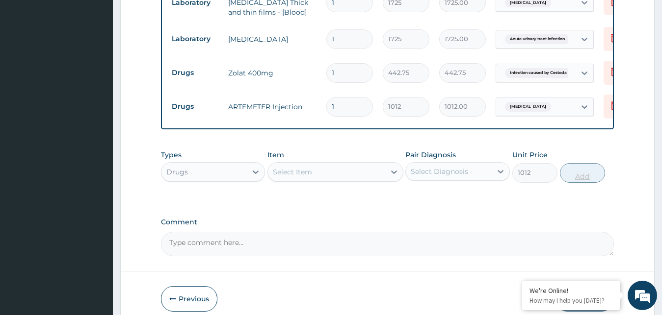
type input "0"
type input "0.00"
type input "6"
type input "6072.00"
type input "6"
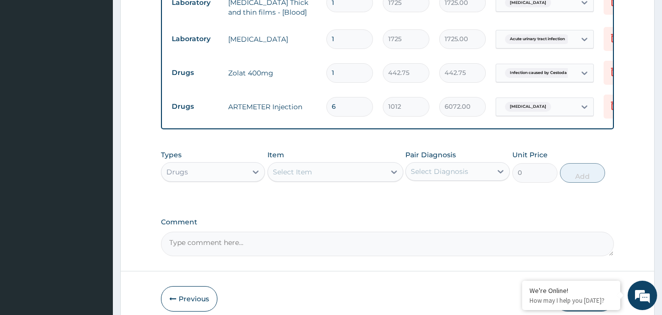
click at [309, 167] on div "Select Item" at bounding box center [292, 172] width 39 height 10
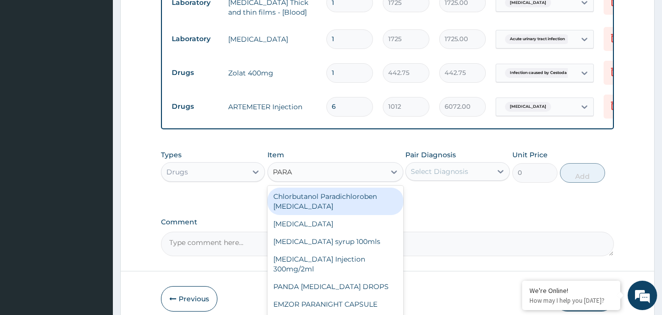
type input "PARAC"
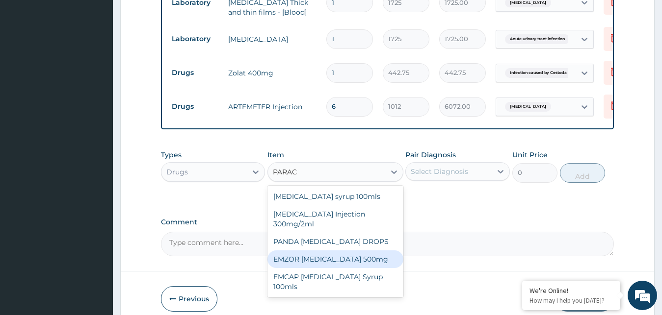
click at [342, 251] on div "EMZOR [MEDICAL_DATA] 500mg" at bounding box center [335, 260] width 136 height 18
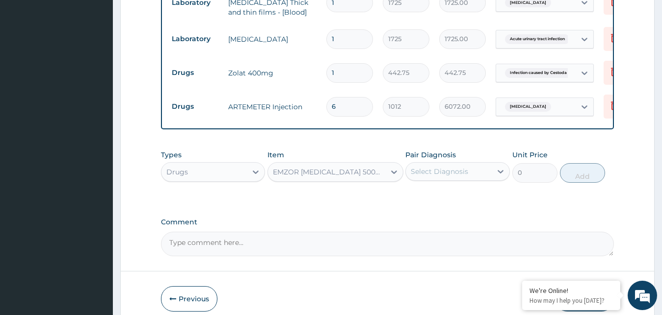
type input "25.3"
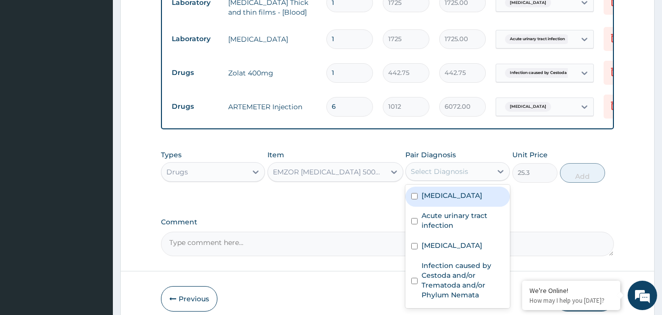
click at [476, 164] on div "Select Diagnosis" at bounding box center [449, 172] width 86 height 16
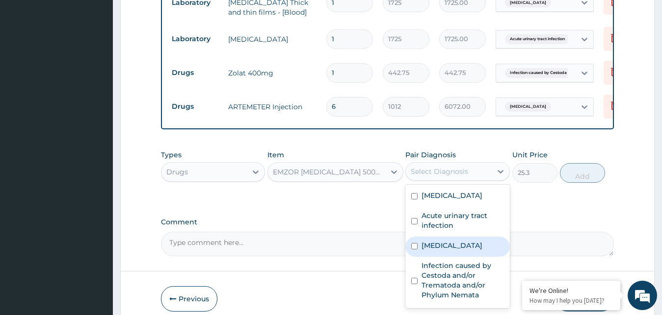
click at [426, 241] on label "[MEDICAL_DATA]" at bounding box center [451, 246] width 61 height 10
checkbox input "true"
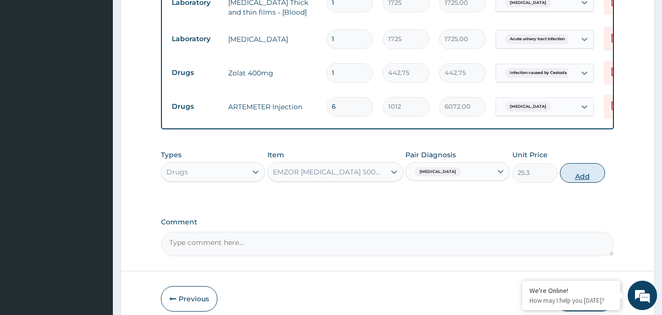
click at [577, 167] on button "Add" at bounding box center [582, 173] width 45 height 20
type input "0"
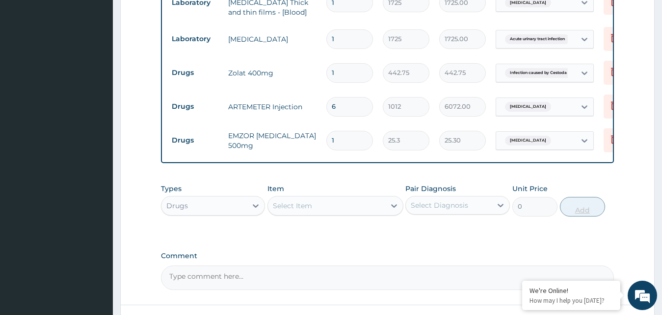
type input "18"
type input "455.40"
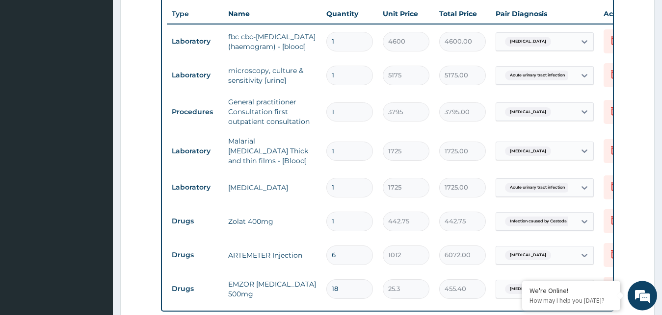
scroll to position [389, 0]
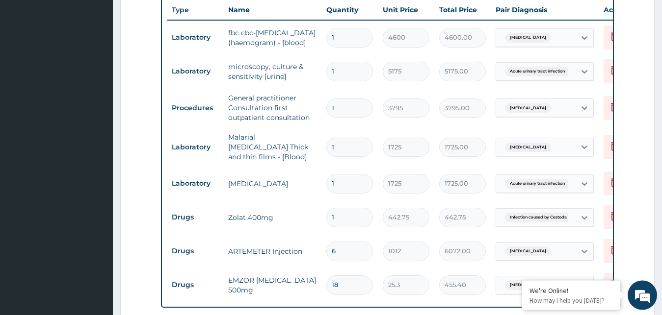
type input "18"
drag, startPoint x: 661, startPoint y: 150, endPoint x: 670, endPoint y: 175, distance: 25.9
click at [661, 175] on div "R EL Toggle navigation [GEOGRAPHIC_DATA] - [DOMAIN_NAME][EMAIL_ADDRESS][DOMAIN_…" at bounding box center [331, 74] width 662 height 927
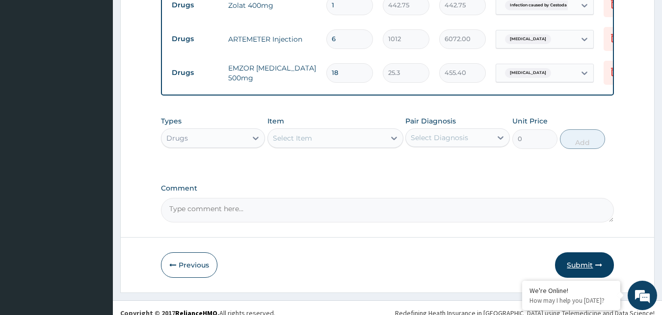
click at [591, 253] on button "Submit" at bounding box center [584, 266] width 59 height 26
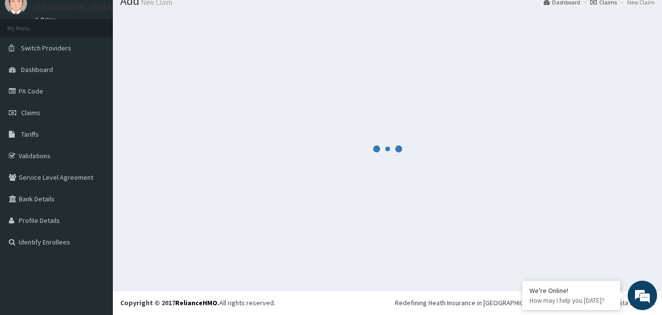
scroll to position [37, 0]
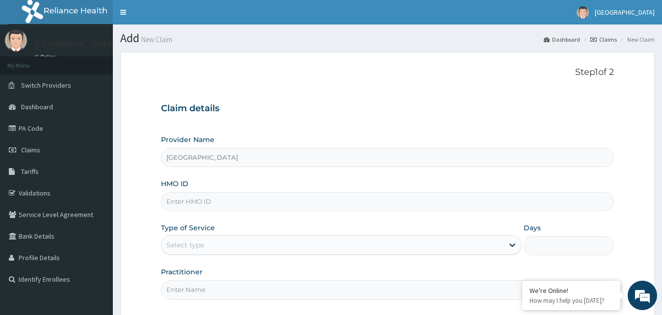
type input "[GEOGRAPHIC_DATA]"
click at [213, 203] on input "HMO ID" at bounding box center [387, 201] width 453 height 19
type input "PHT/10121/A"
click at [214, 245] on div "Select type" at bounding box center [332, 245] width 342 height 16
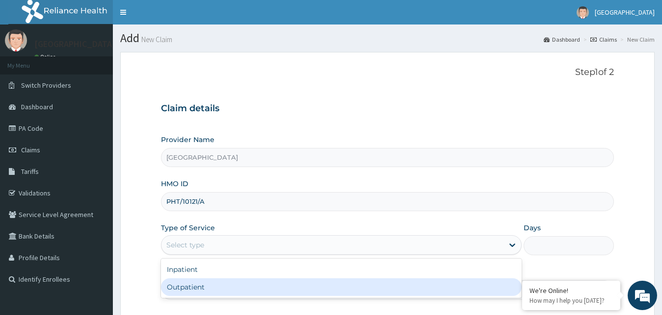
click at [186, 288] on div "Outpatient" at bounding box center [341, 288] width 361 height 18
type input "1"
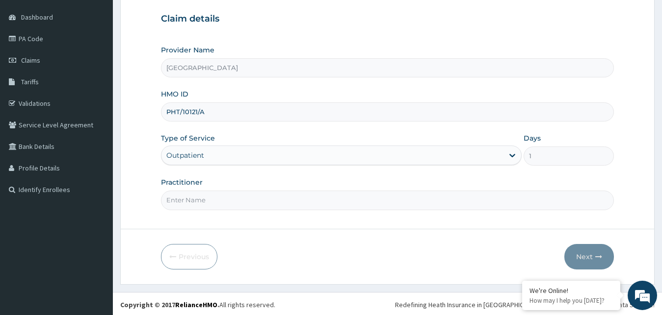
scroll to position [92, 0]
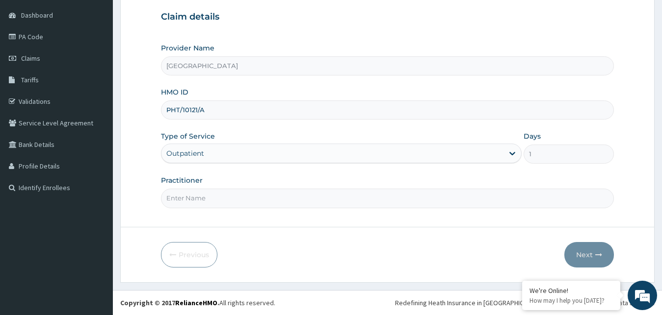
click at [193, 202] on input "Practitioner" at bounding box center [387, 198] width 453 height 19
type input "GOPD"
click at [595, 256] on button "Next" at bounding box center [589, 255] width 50 height 26
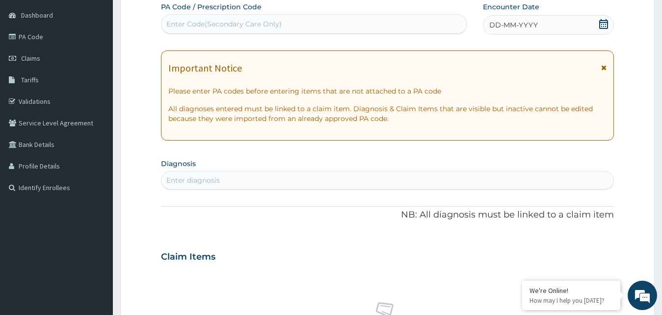
click at [204, 179] on div "Enter diagnosis" at bounding box center [192, 181] width 53 height 10
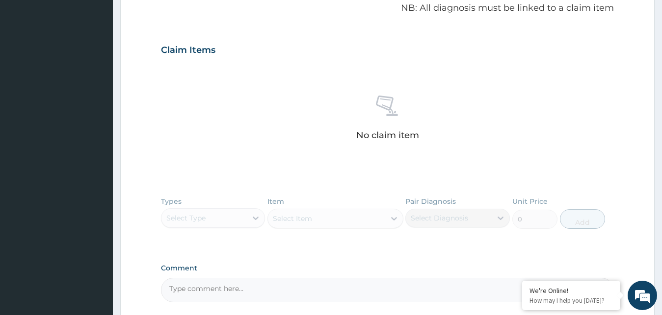
scroll to position [0, 0]
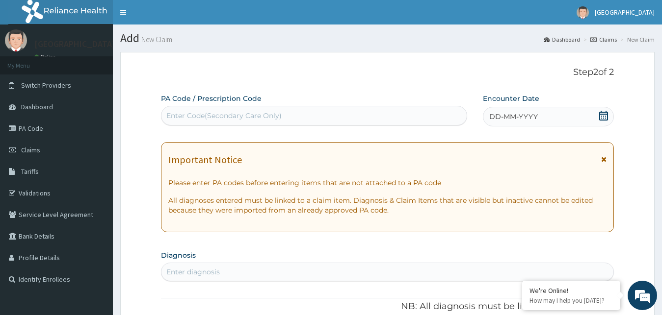
click at [198, 269] on div "Enter diagnosis" at bounding box center [192, 272] width 53 height 10
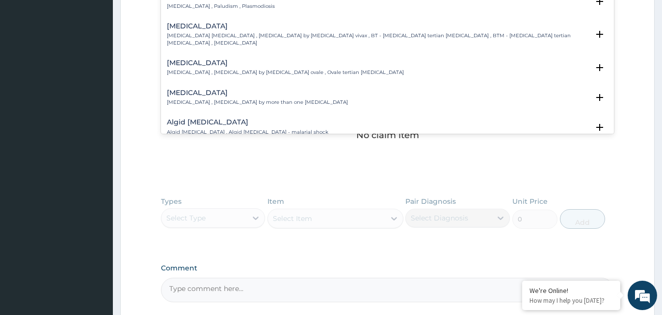
type input "[MEDICAL_DATA]"
click at [396, 188] on div "PA Code / Prescription Code Enter Code(Secondary Care Only) Encounter Date DD-M…" at bounding box center [387, 49] width 453 height 508
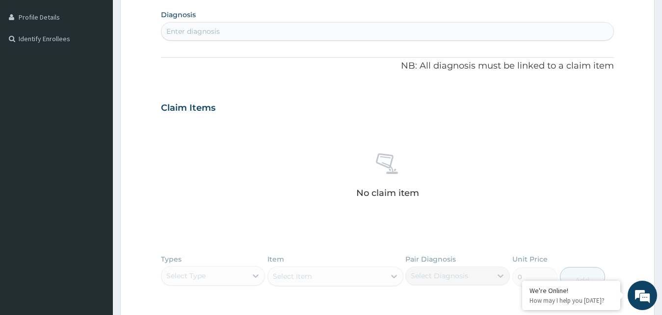
scroll to position [299, 0]
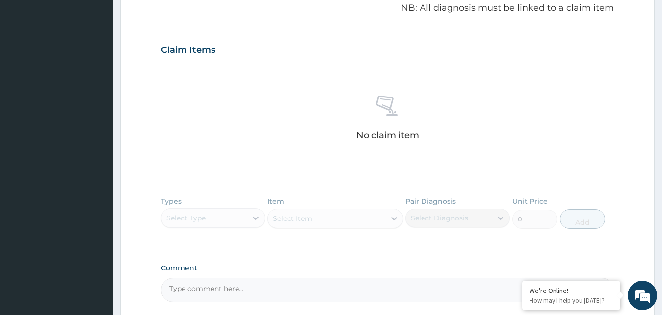
click at [191, 222] on div "Types Select Type Item Select Item Pair Diagnosis Select Diagnosis Unit Price 0…" at bounding box center [387, 220] width 453 height 57
click at [184, 212] on div "Types Select Type Item Select Item Pair Diagnosis Select Diagnosis Unit Price 0…" at bounding box center [387, 220] width 453 height 57
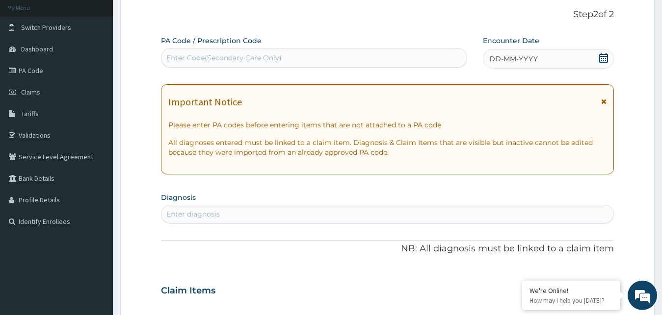
scroll to position [0, 0]
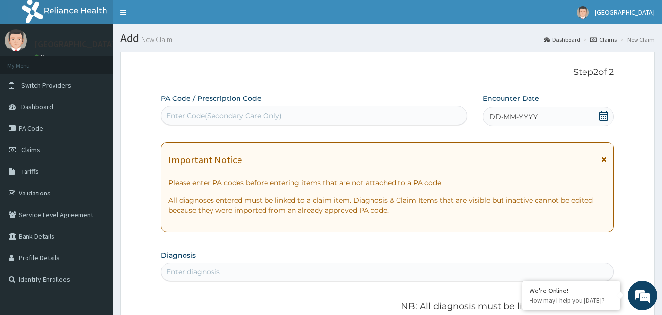
click at [207, 268] on div "Enter diagnosis" at bounding box center [192, 272] width 53 height 10
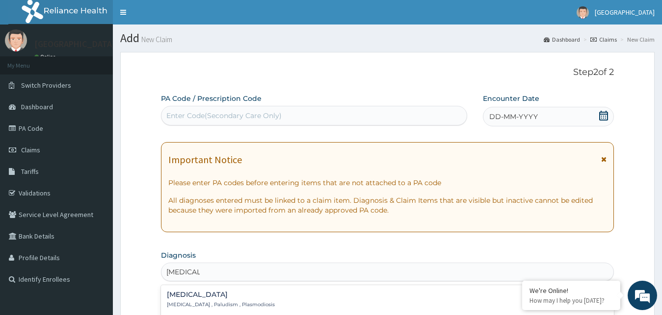
click at [222, 304] on p "[MEDICAL_DATA] , Paludism , Plasmodiosis" at bounding box center [221, 305] width 108 height 7
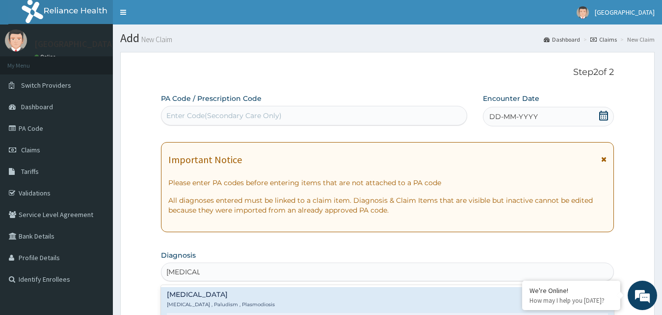
click at [186, 292] on h4 "[MEDICAL_DATA]" at bounding box center [221, 294] width 108 height 7
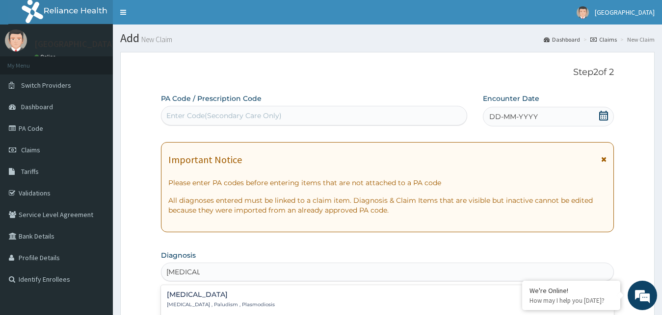
scroll to position [299, 0]
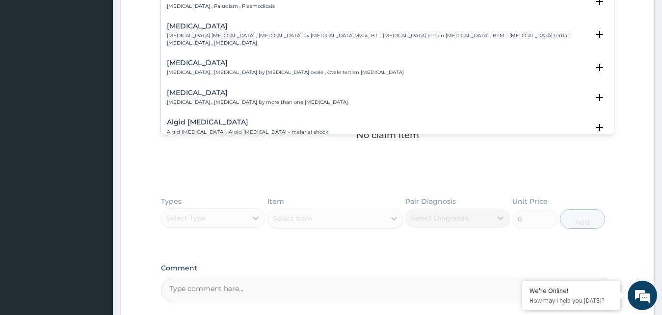
type input "[MEDICAL_DATA]"
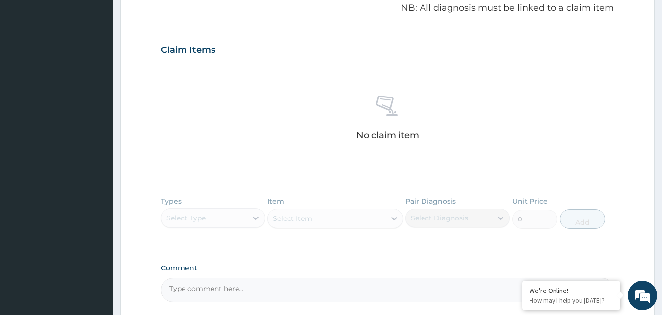
click at [183, 215] on div "Types Select Type Item Select Item Pair Diagnosis Select Diagnosis Unit Price 0…" at bounding box center [387, 220] width 453 height 57
click at [284, 211] on div "Types Select Type Item Select Item Pair Diagnosis Select Diagnosis Unit Price 0…" at bounding box center [387, 220] width 453 height 57
click at [458, 220] on div "Types Select Type Item Select Item Pair Diagnosis Select Diagnosis Unit Price 0…" at bounding box center [387, 220] width 453 height 57
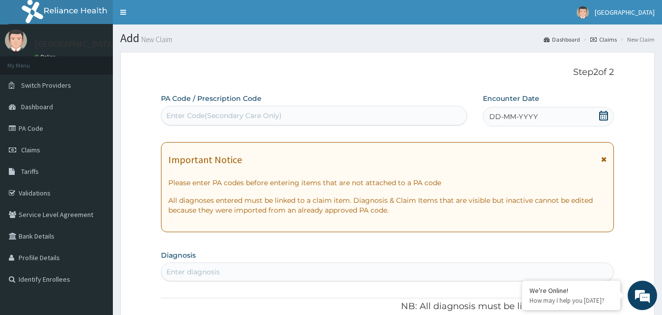
click at [200, 273] on div "Enter diagnosis" at bounding box center [192, 272] width 53 height 10
type input "[MEDICAL_DATA]"
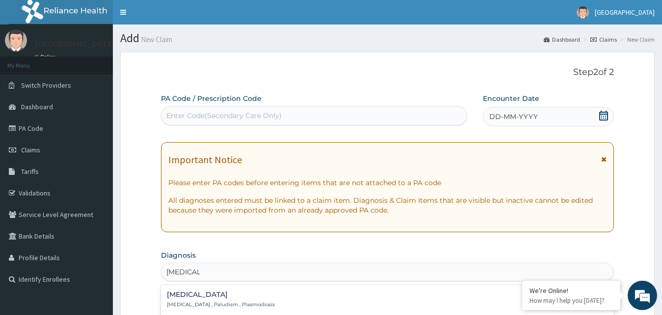
click at [181, 295] on h4 "[MEDICAL_DATA]" at bounding box center [221, 294] width 108 height 7
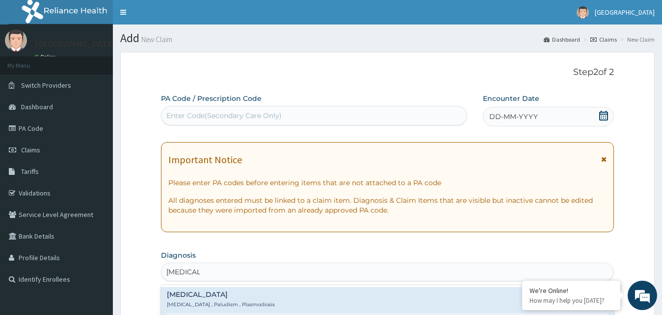
click at [177, 297] on h4 "[MEDICAL_DATA]" at bounding box center [221, 294] width 108 height 7
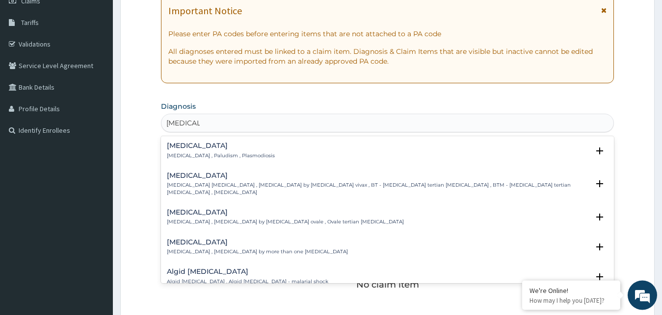
click at [181, 145] on h4 "[MEDICAL_DATA]" at bounding box center [221, 145] width 108 height 7
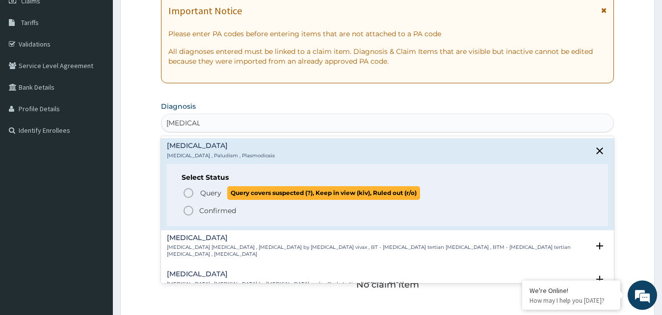
click at [186, 193] on icon "status option query" at bounding box center [188, 193] width 12 height 12
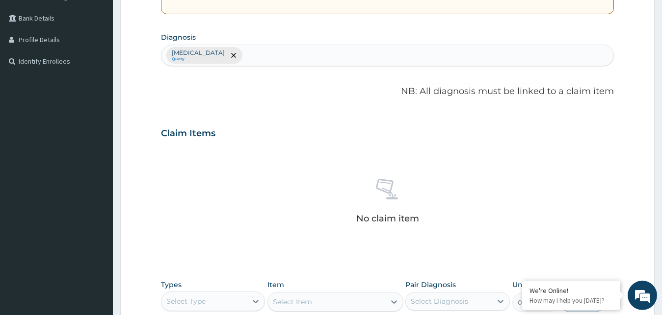
scroll to position [297, 0]
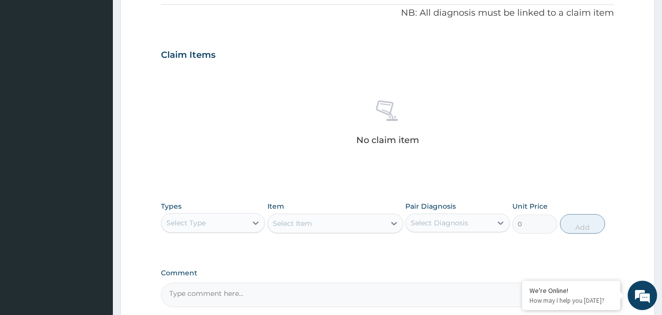
click at [188, 221] on div "Select Type" at bounding box center [185, 223] width 39 height 10
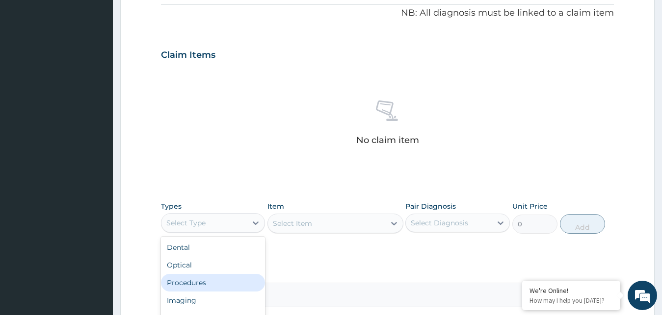
scroll to position [33, 0]
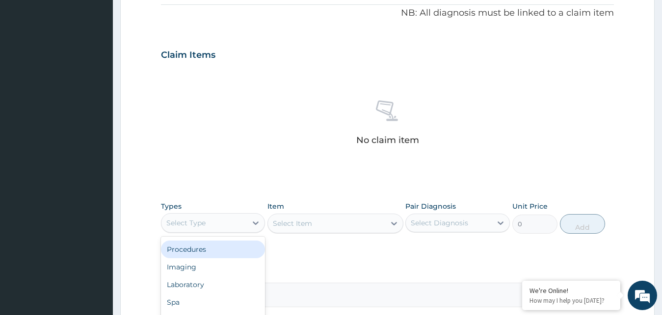
click at [204, 245] on div "Procedures" at bounding box center [213, 250] width 104 height 18
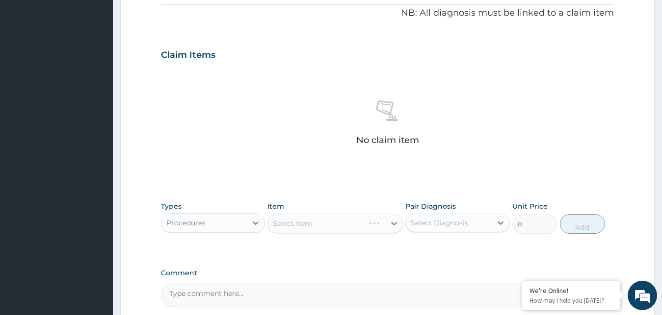
click at [309, 222] on div "Select Item" at bounding box center [335, 224] width 136 height 20
click at [394, 224] on div "Select Item" at bounding box center [335, 224] width 136 height 20
click at [319, 221] on div "Select Item" at bounding box center [335, 224] width 136 height 20
click at [289, 223] on div "Select Item" at bounding box center [335, 224] width 136 height 20
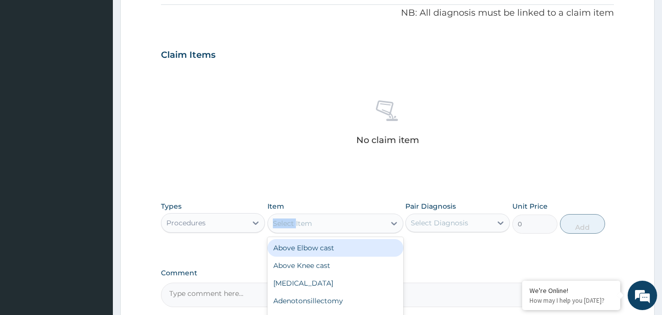
click at [315, 226] on div "Select Item" at bounding box center [326, 224] width 117 height 16
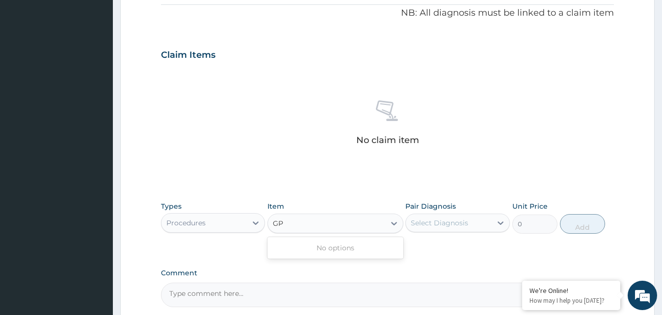
type input "G"
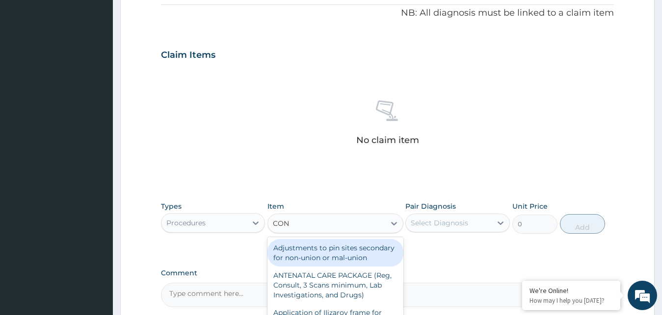
type input "CONS"
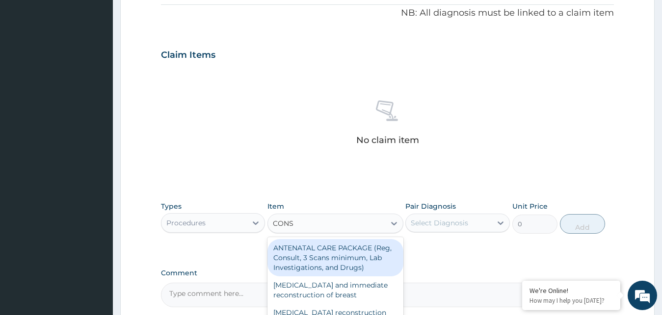
scroll to position [227, 0]
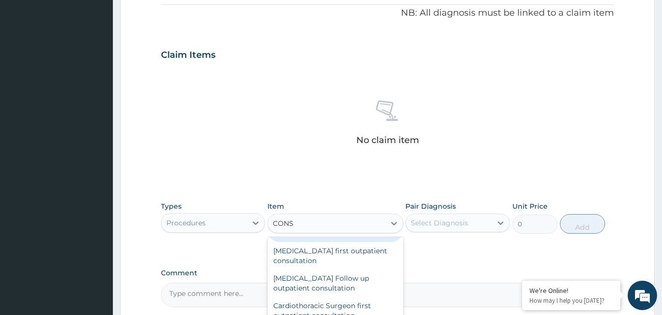
click at [303, 222] on div "CONS CONS" at bounding box center [326, 224] width 117 height 16
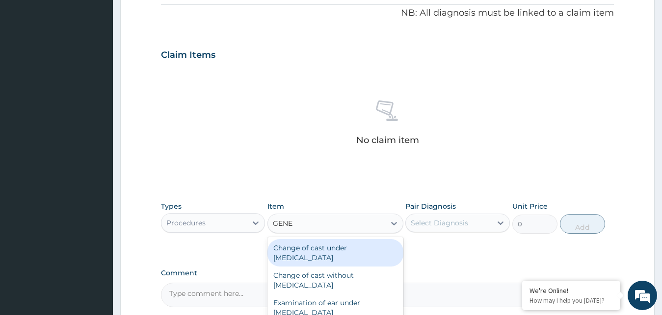
type input "GENER"
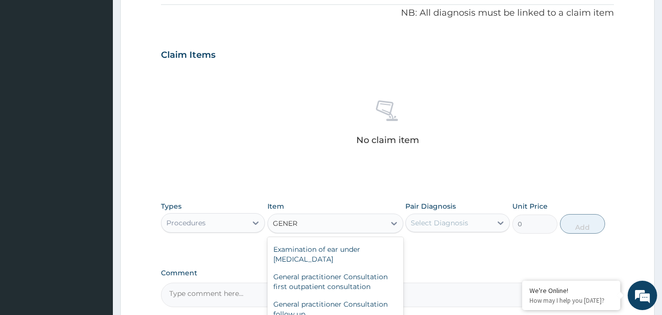
scroll to position [61, 0]
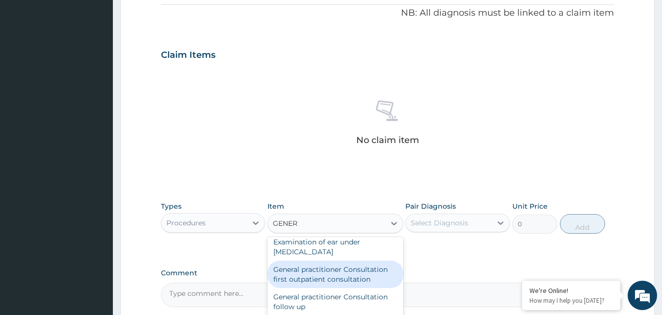
click at [329, 274] on div "General practitioner Consultation first outpatient consultation" at bounding box center [335, 274] width 136 height 27
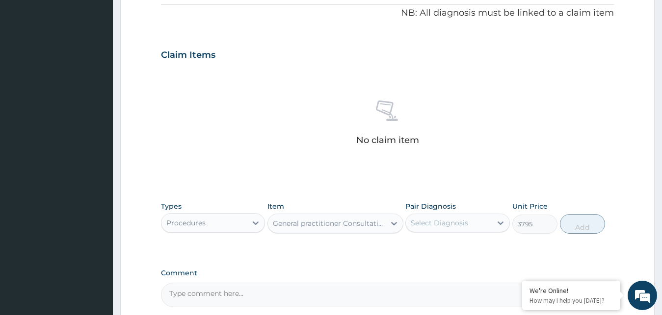
type input "3795"
click at [499, 223] on icon at bounding box center [500, 223] width 10 height 10
click at [431, 248] on label "[MEDICAL_DATA]" at bounding box center [451, 247] width 61 height 10
checkbox input "true"
click at [582, 227] on button "Add" at bounding box center [582, 224] width 45 height 20
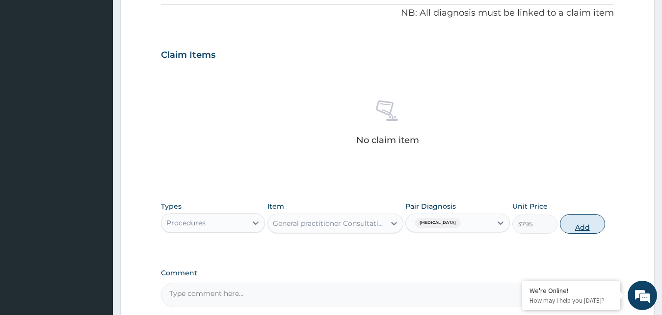
type input "0"
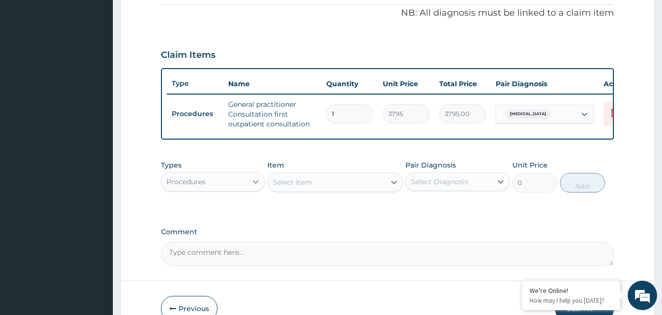
click at [261, 186] on div at bounding box center [256, 182] width 18 height 18
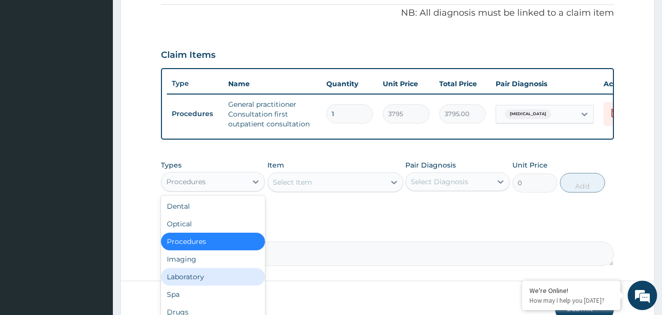
click at [191, 278] on div "Laboratory" at bounding box center [213, 277] width 104 height 18
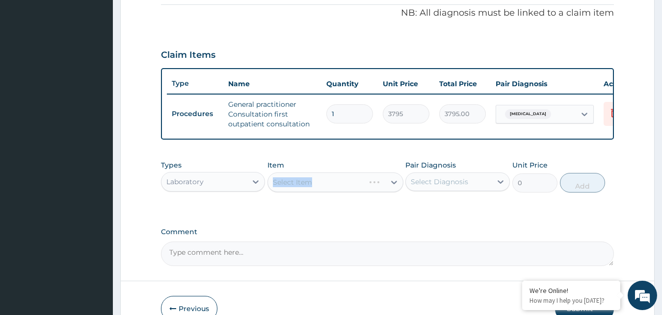
click at [295, 191] on div "Select Item" at bounding box center [335, 183] width 136 height 20
click at [334, 190] on div "Select Item" at bounding box center [326, 183] width 117 height 16
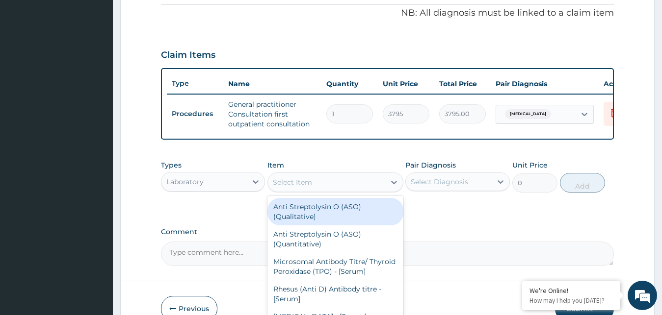
click at [319, 186] on div "Select Item" at bounding box center [326, 183] width 117 height 16
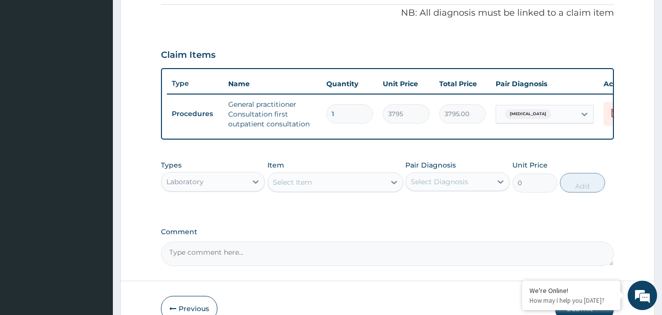
click at [319, 186] on div "Select Item" at bounding box center [326, 183] width 117 height 16
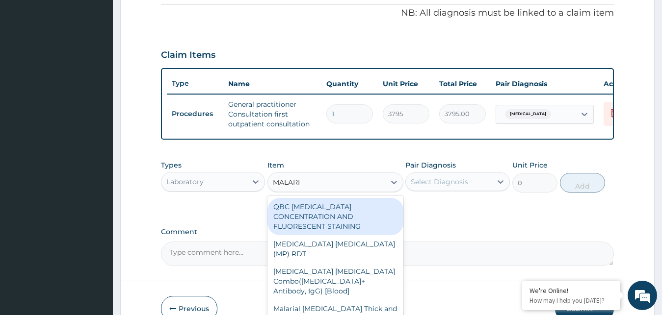
type input "[MEDICAL_DATA]"
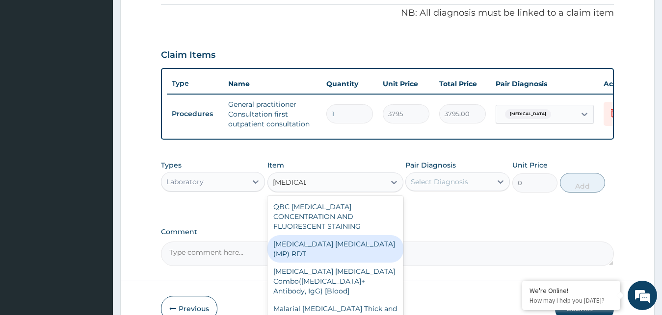
drag, startPoint x: 352, startPoint y: 242, endPoint x: 497, endPoint y: 209, distance: 149.0
click at [353, 243] on div "[MEDICAL_DATA] [MEDICAL_DATA] (MP) RDT" at bounding box center [335, 248] width 136 height 27
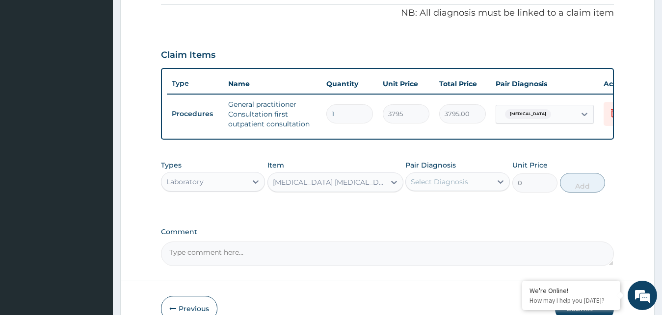
type input "1725"
click at [499, 187] on icon at bounding box center [500, 182] width 10 height 10
click at [437, 211] on label "[MEDICAL_DATA]" at bounding box center [451, 206] width 61 height 10
checkbox input "true"
click at [577, 193] on button "Add" at bounding box center [582, 183] width 45 height 20
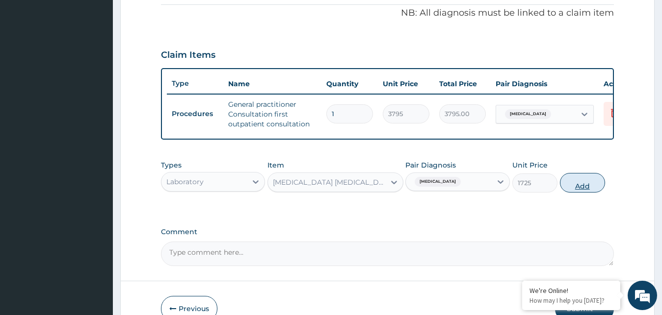
type input "0"
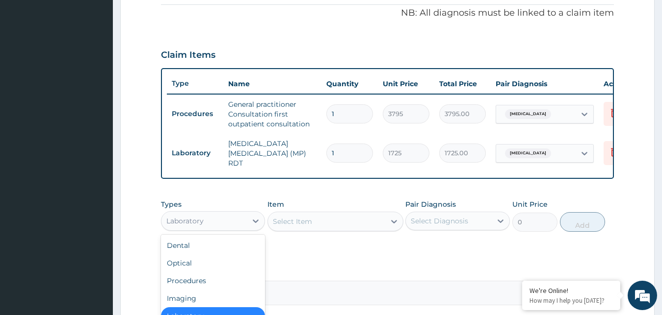
click at [200, 226] on div "Laboratory" at bounding box center [184, 221] width 37 height 10
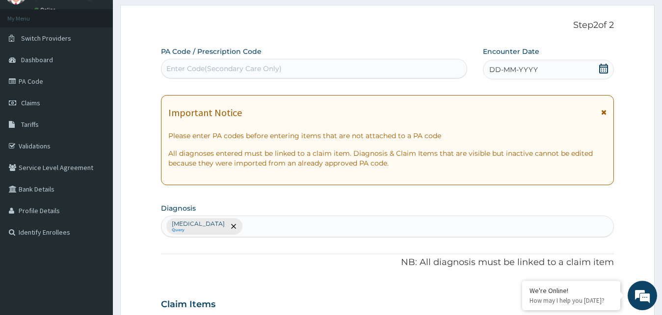
scroll to position [0, 0]
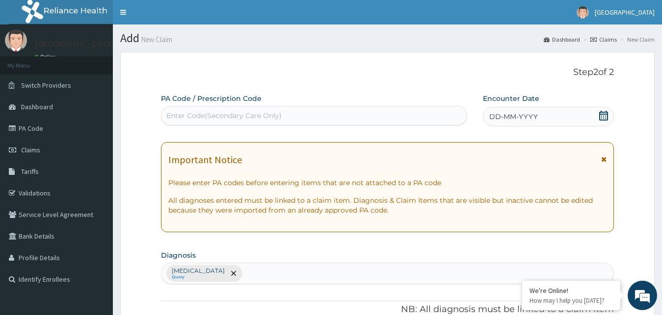
click at [182, 114] on div "Enter Code(Secondary Care Only)" at bounding box center [223, 116] width 115 height 10
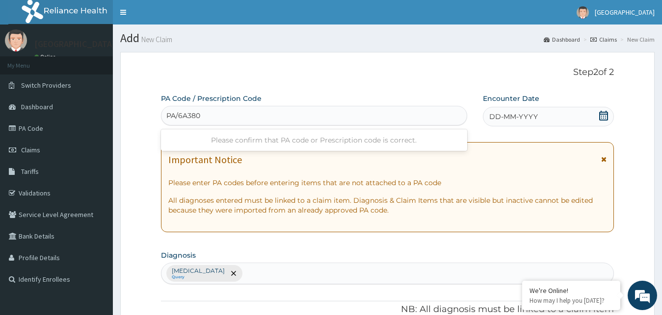
type input "PA/6A380C"
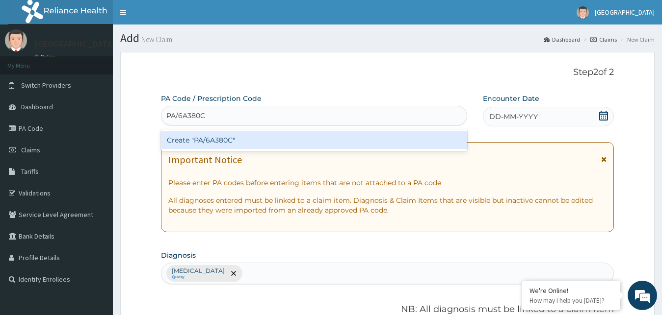
click at [214, 137] on div "Create "PA/6A380C"" at bounding box center [314, 140] width 306 height 18
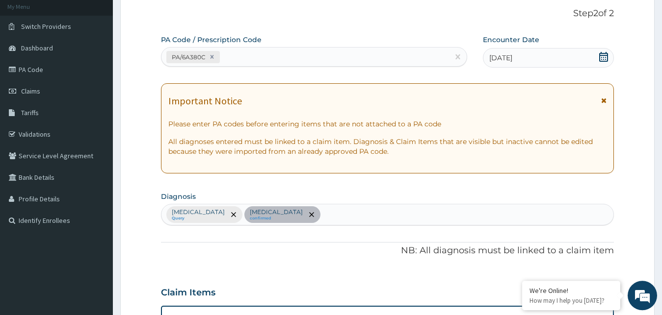
scroll to position [358, 0]
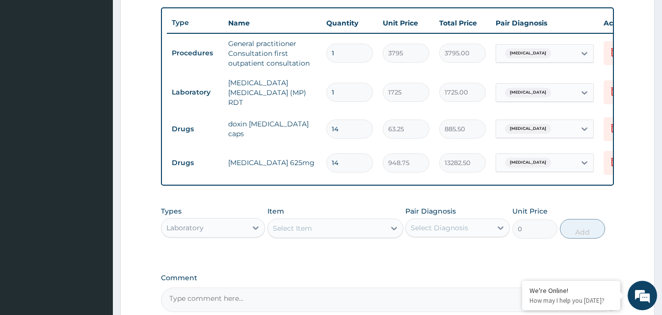
click at [208, 229] on div "Laboratory" at bounding box center [204, 228] width 86 height 16
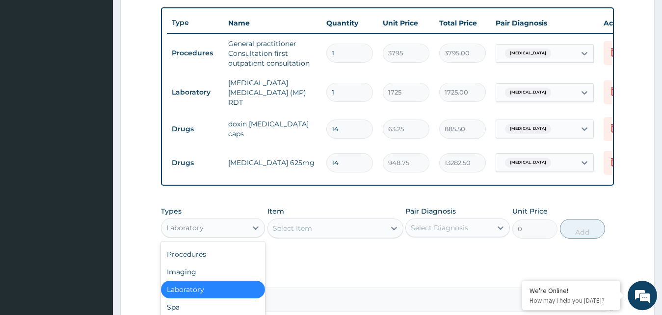
click at [211, 286] on div "Laboratory" at bounding box center [213, 290] width 104 height 18
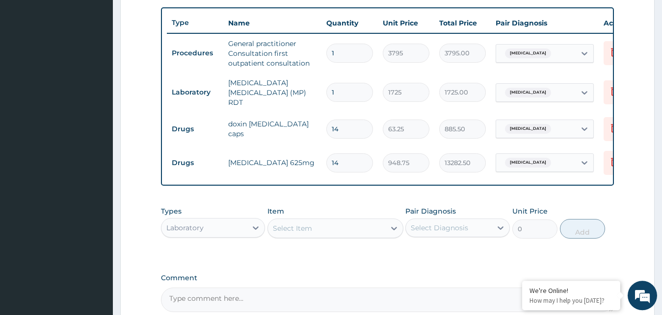
click at [337, 230] on div "Select Item" at bounding box center [326, 229] width 117 height 16
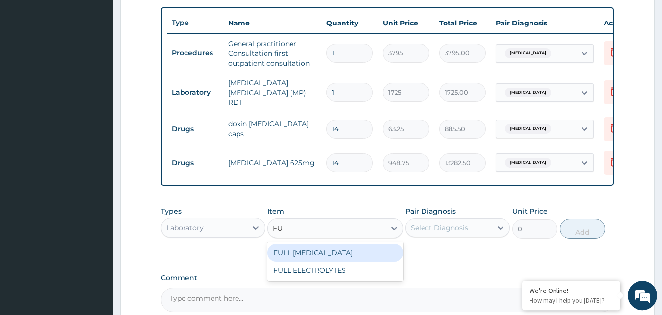
type input "F"
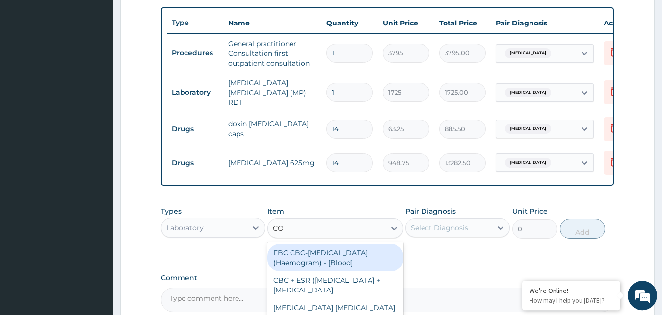
type input "COM"
click at [300, 260] on div "FBC CBC-[MEDICAL_DATA] (Haemogram) - [Blood]" at bounding box center [335, 257] width 136 height 27
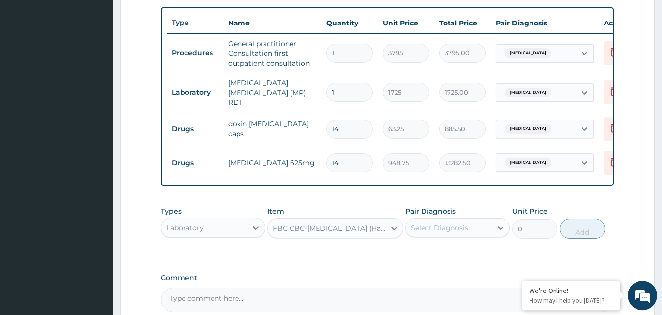
type input "4600"
click at [498, 232] on icon at bounding box center [500, 228] width 10 height 10
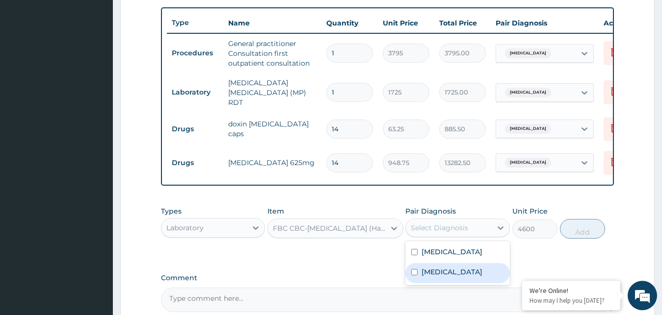
click at [445, 274] on div "[MEDICAL_DATA]" at bounding box center [457, 273] width 104 height 20
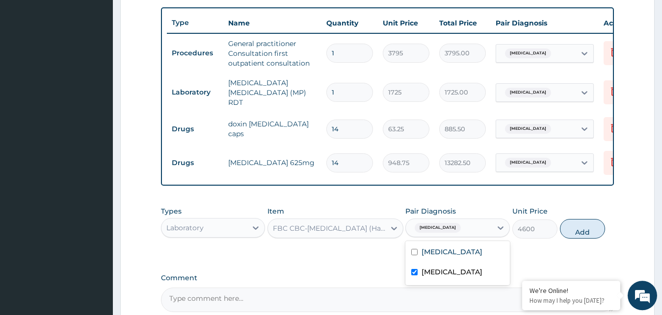
checkbox input "true"
click at [584, 236] on button "Add" at bounding box center [582, 229] width 45 height 20
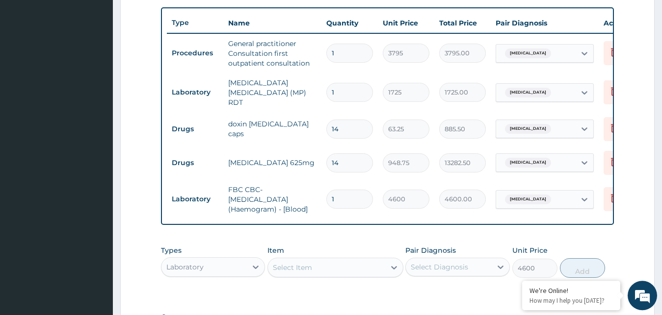
type input "0"
click at [217, 266] on div "Laboratory" at bounding box center [204, 267] width 86 height 16
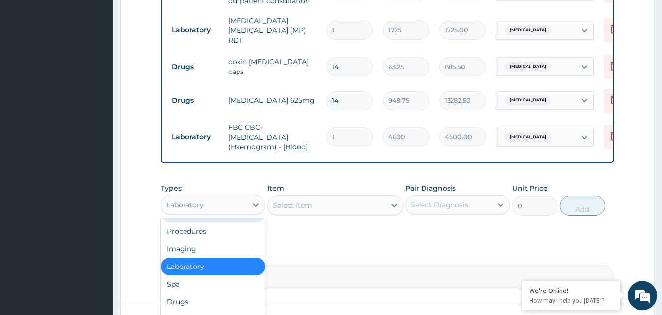
scroll to position [500, 0]
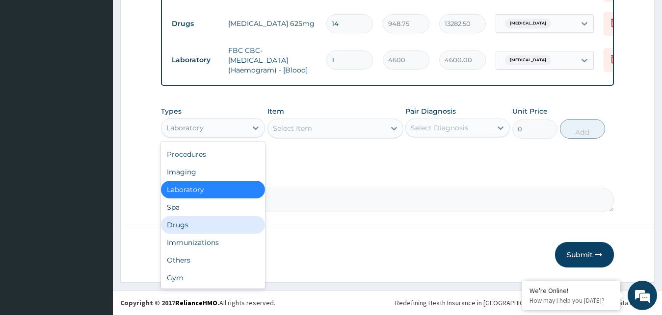
drag, startPoint x: 190, startPoint y: 222, endPoint x: 298, endPoint y: 158, distance: 125.1
click at [190, 221] on div "Drugs" at bounding box center [213, 225] width 104 height 18
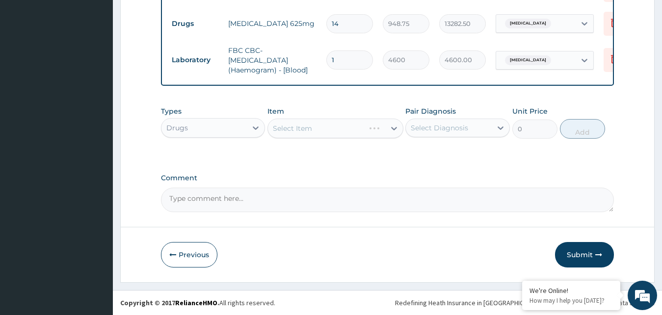
click at [309, 129] on div "Select Item" at bounding box center [335, 129] width 136 height 20
click at [293, 124] on div "Select Item" at bounding box center [335, 129] width 136 height 20
click at [290, 128] on div "Select Item" at bounding box center [292, 129] width 39 height 10
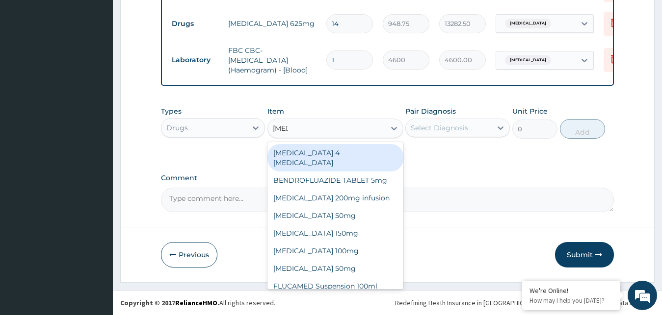
type input "FLUC"
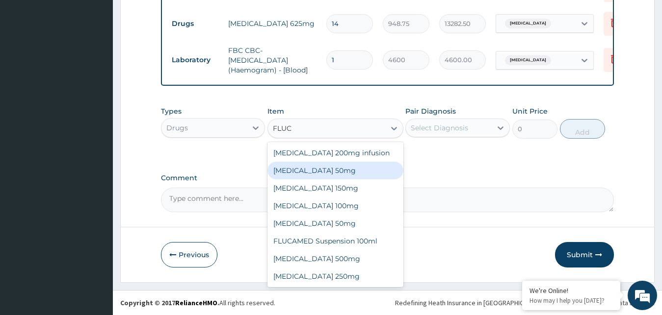
click at [310, 174] on div "[MEDICAL_DATA] 50mg" at bounding box center [335, 171] width 136 height 18
type input "126.5"
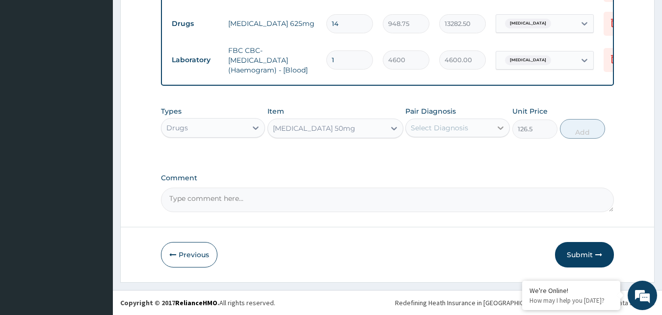
click at [502, 128] on icon at bounding box center [500, 128] width 6 height 3
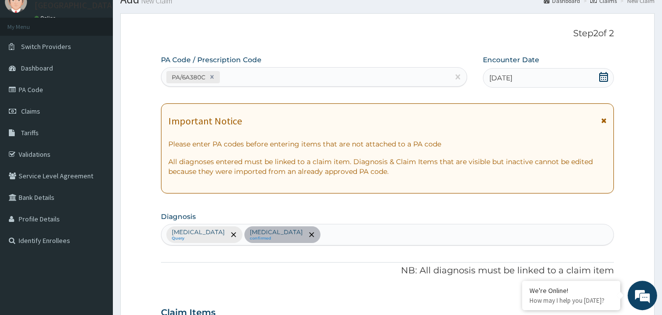
scroll to position [0, 0]
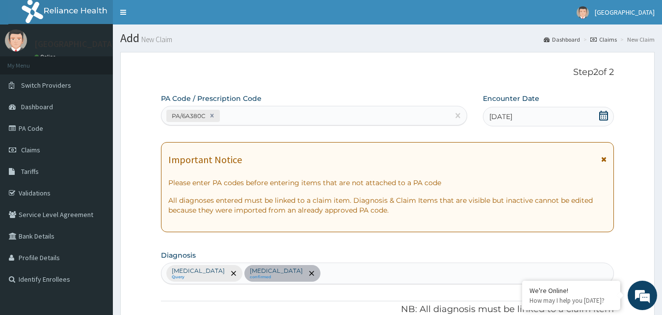
click at [261, 271] on div "[MEDICAL_DATA] Query [MEDICAL_DATA] confirmed" at bounding box center [387, 273] width 452 height 21
type input "F"
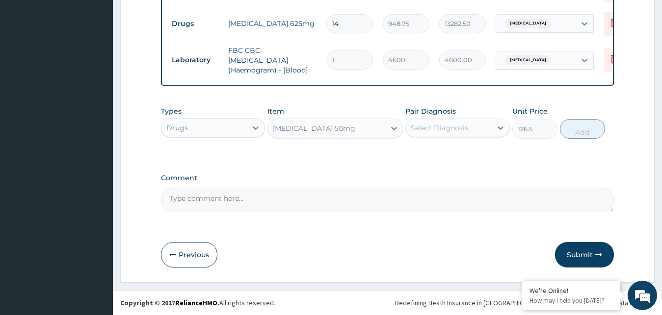
scroll to position [201, 0]
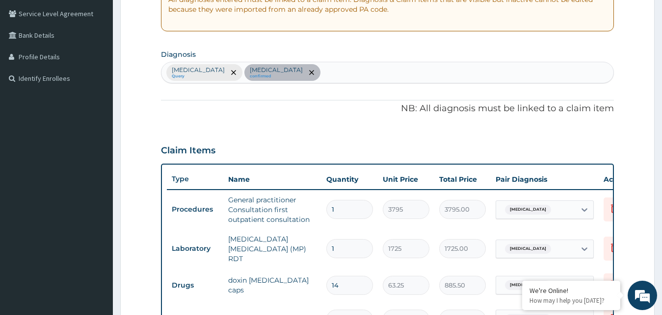
click at [261, 71] on div "[MEDICAL_DATA] Query [MEDICAL_DATA] confirmed" at bounding box center [387, 72] width 452 height 21
click at [271, 64] on div "[MEDICAL_DATA] Query [MEDICAL_DATA] confirmed" at bounding box center [387, 72] width 452 height 21
click at [260, 70] on div "[MEDICAL_DATA] Query [MEDICAL_DATA] confirmed" at bounding box center [387, 72] width 452 height 21
paste input "F"
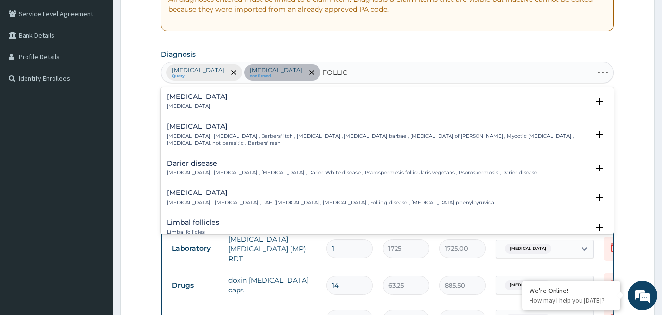
type input "FOLLICU"
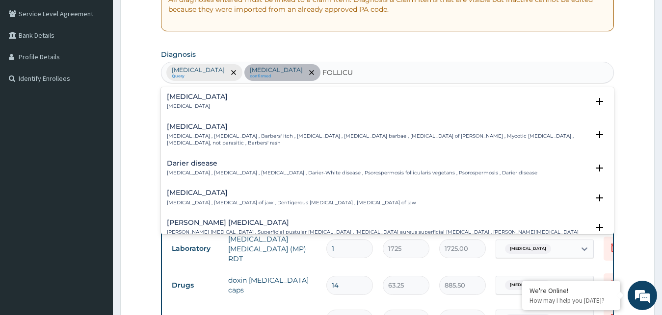
click at [194, 94] on h4 "[MEDICAL_DATA]" at bounding box center [197, 96] width 61 height 7
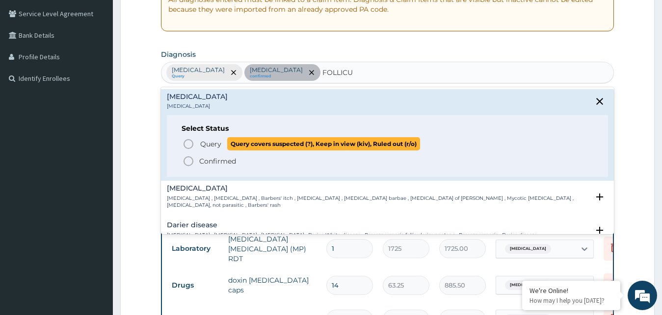
click at [190, 140] on circle "status option query" at bounding box center [188, 144] width 9 height 9
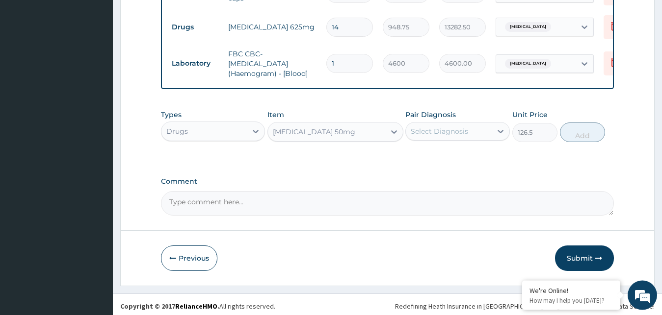
scroll to position [500, 0]
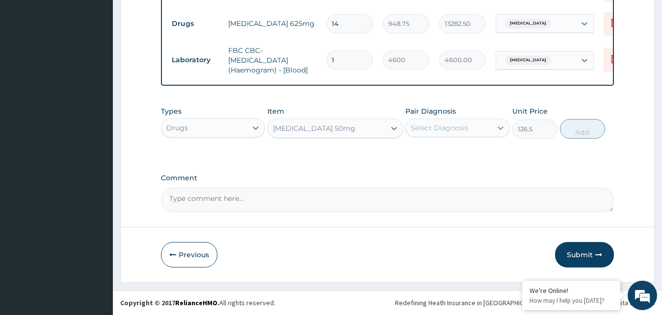
click at [501, 126] on icon at bounding box center [500, 128] width 10 height 10
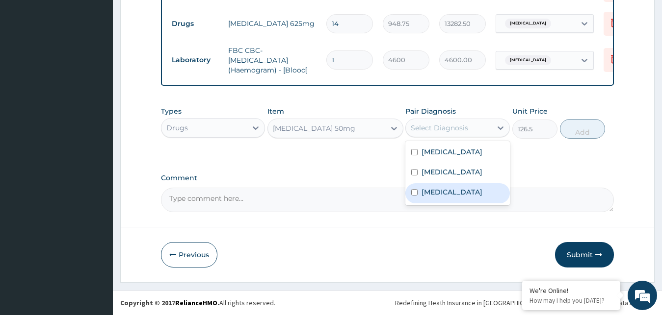
click at [448, 189] on label "[MEDICAL_DATA]" at bounding box center [451, 192] width 61 height 10
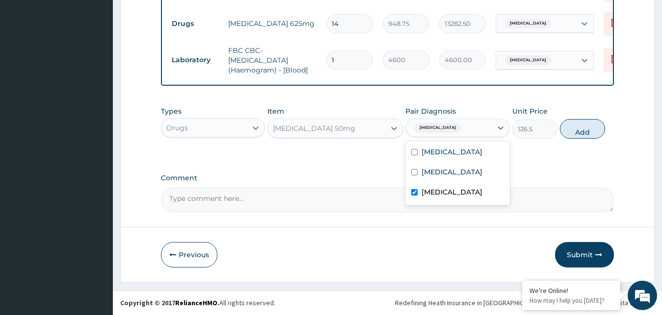
click at [446, 192] on label "[MEDICAL_DATA]" at bounding box center [451, 192] width 61 height 10
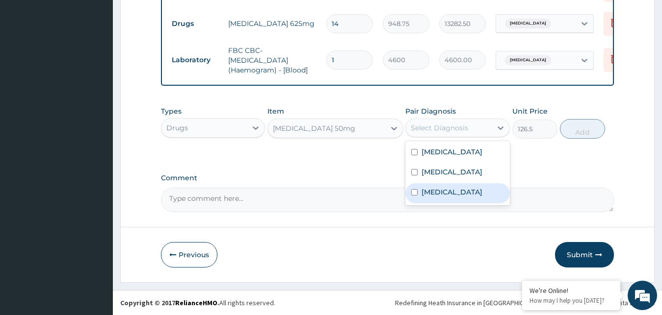
click at [429, 190] on label "[MEDICAL_DATA]" at bounding box center [451, 192] width 61 height 10
checkbox input "true"
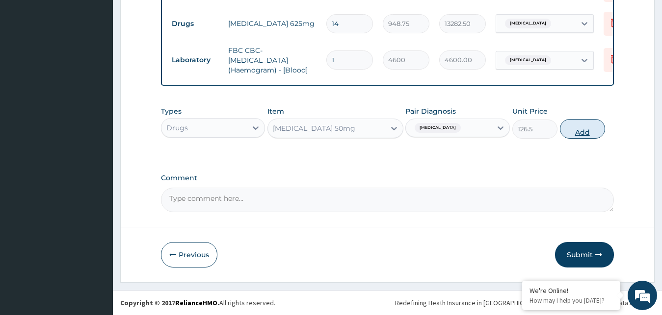
click at [577, 128] on button "Add" at bounding box center [582, 129] width 45 height 20
type input "0"
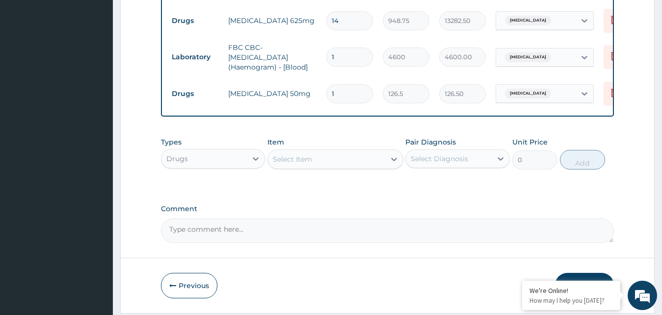
type input "0.00"
type input "2"
type input "253.00"
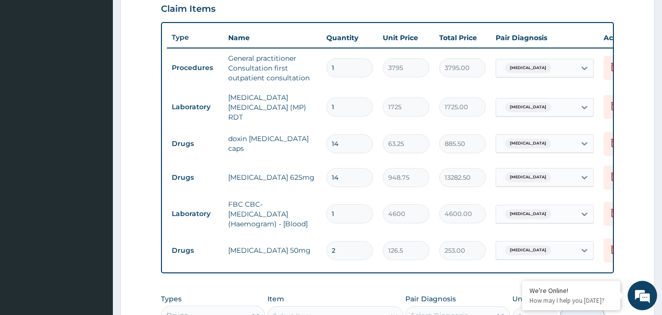
scroll to position [534, 0]
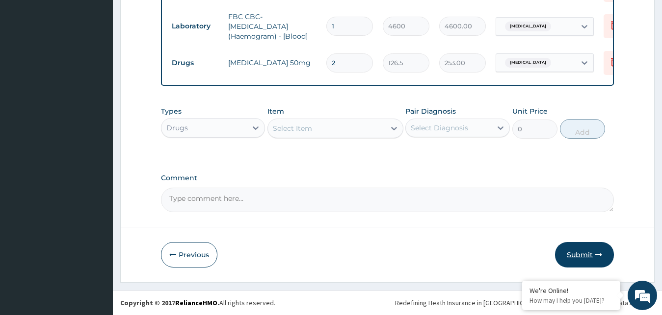
type input "2"
click at [570, 252] on button "Submit" at bounding box center [584, 255] width 59 height 26
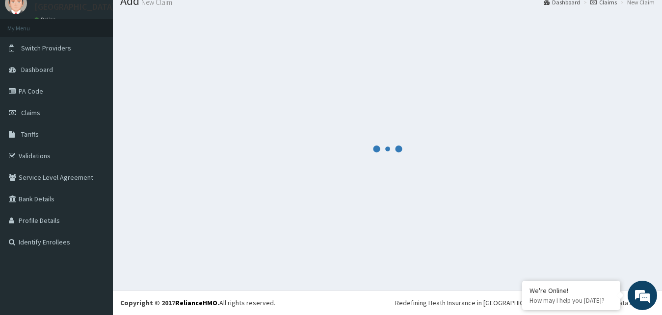
scroll to position [37, 0]
